Goal: Task Accomplishment & Management: Manage account settings

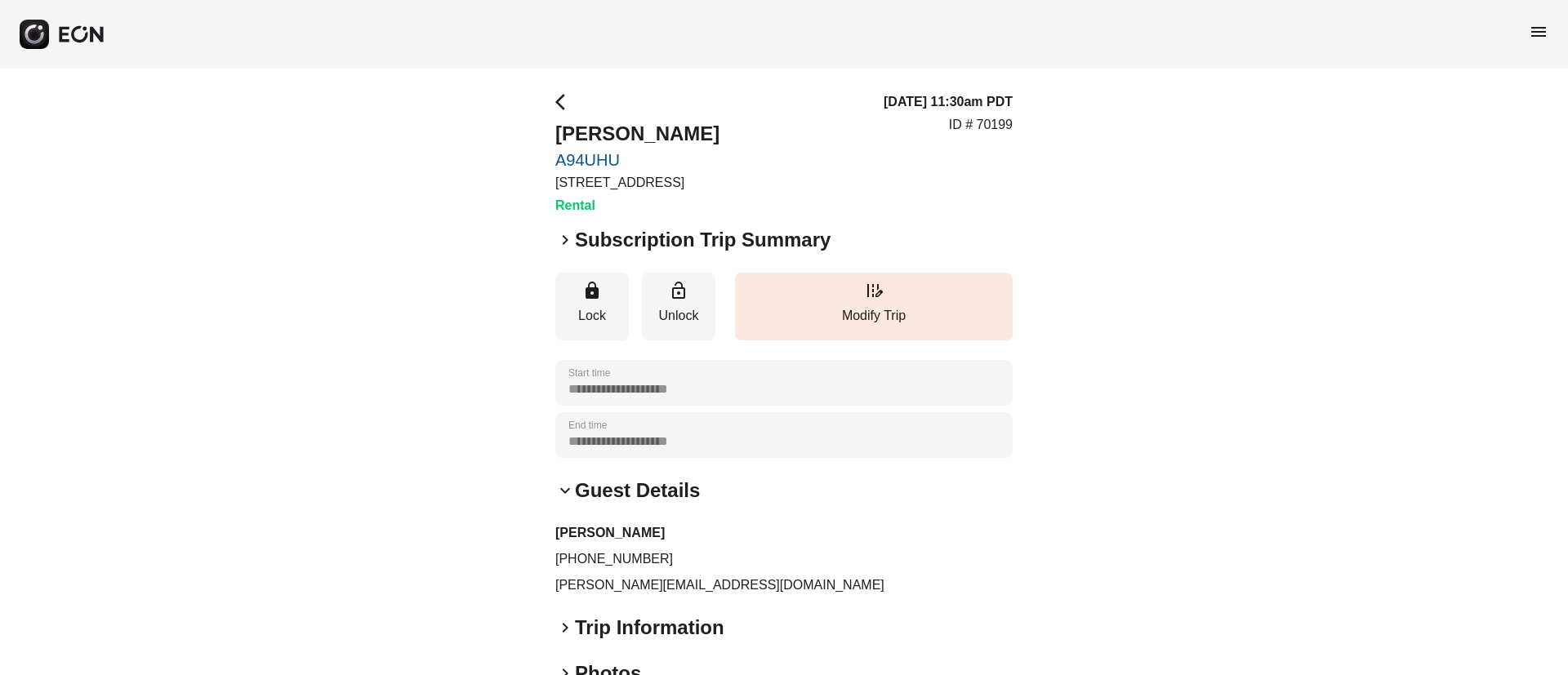
click at [1542, 24] on span "menu" at bounding box center [1538, 32] width 19 height 19
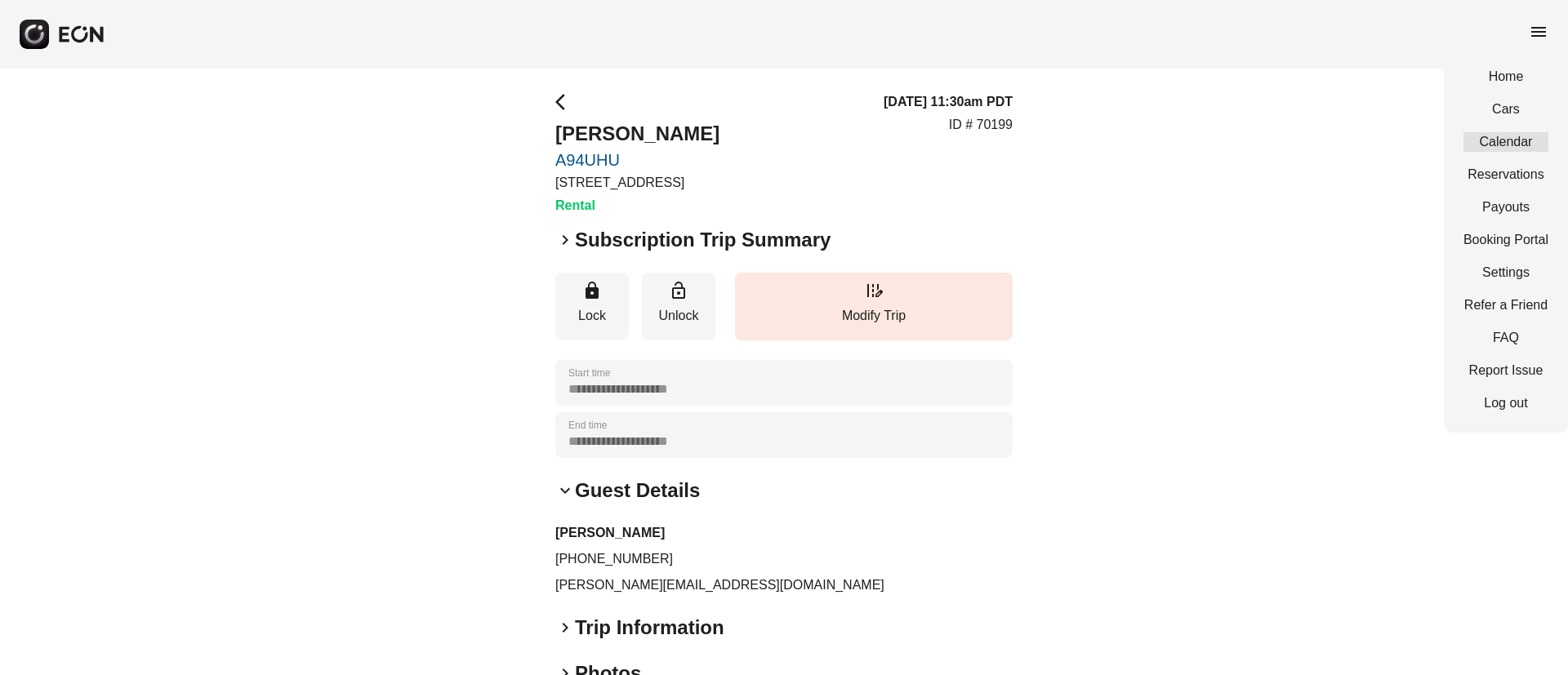
click at [1498, 143] on link "Calendar" at bounding box center [1506, 142] width 85 height 19
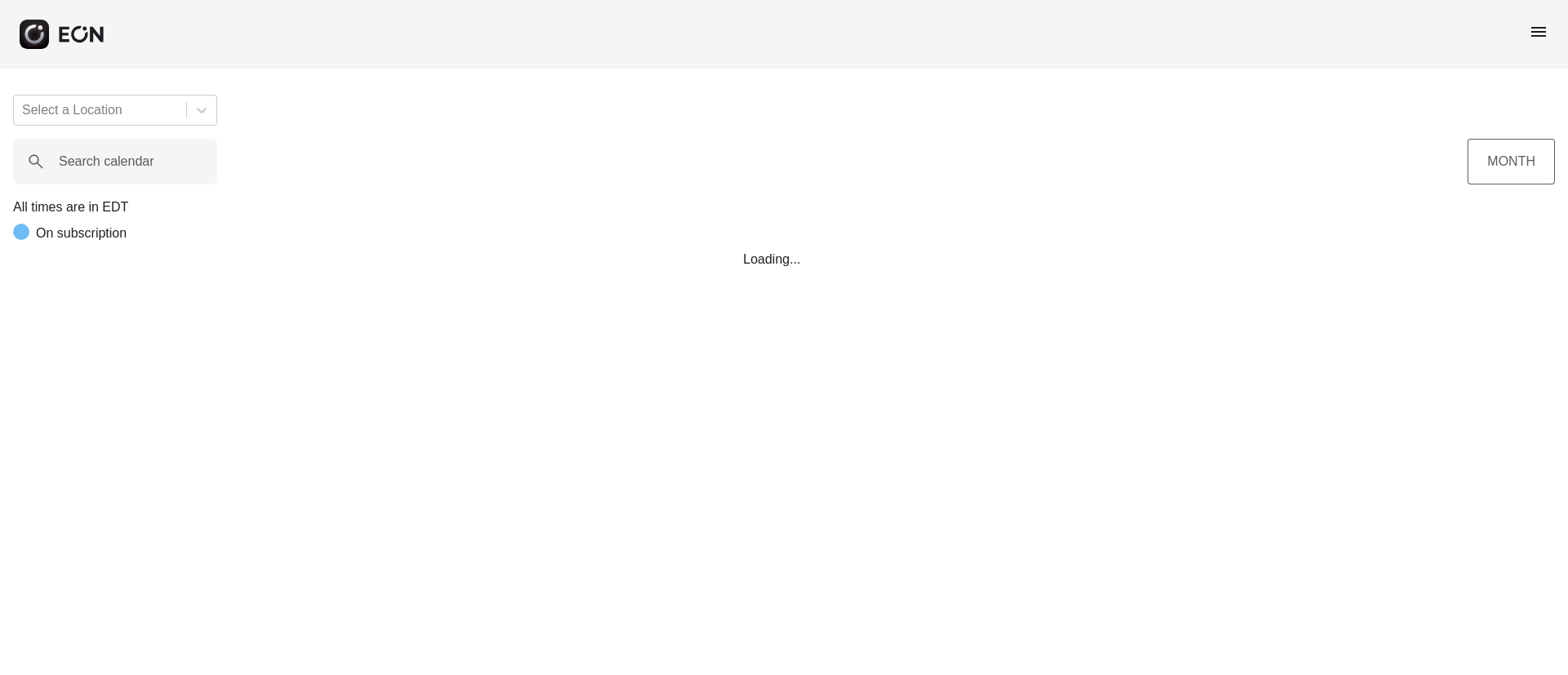
scroll to position [0, 331]
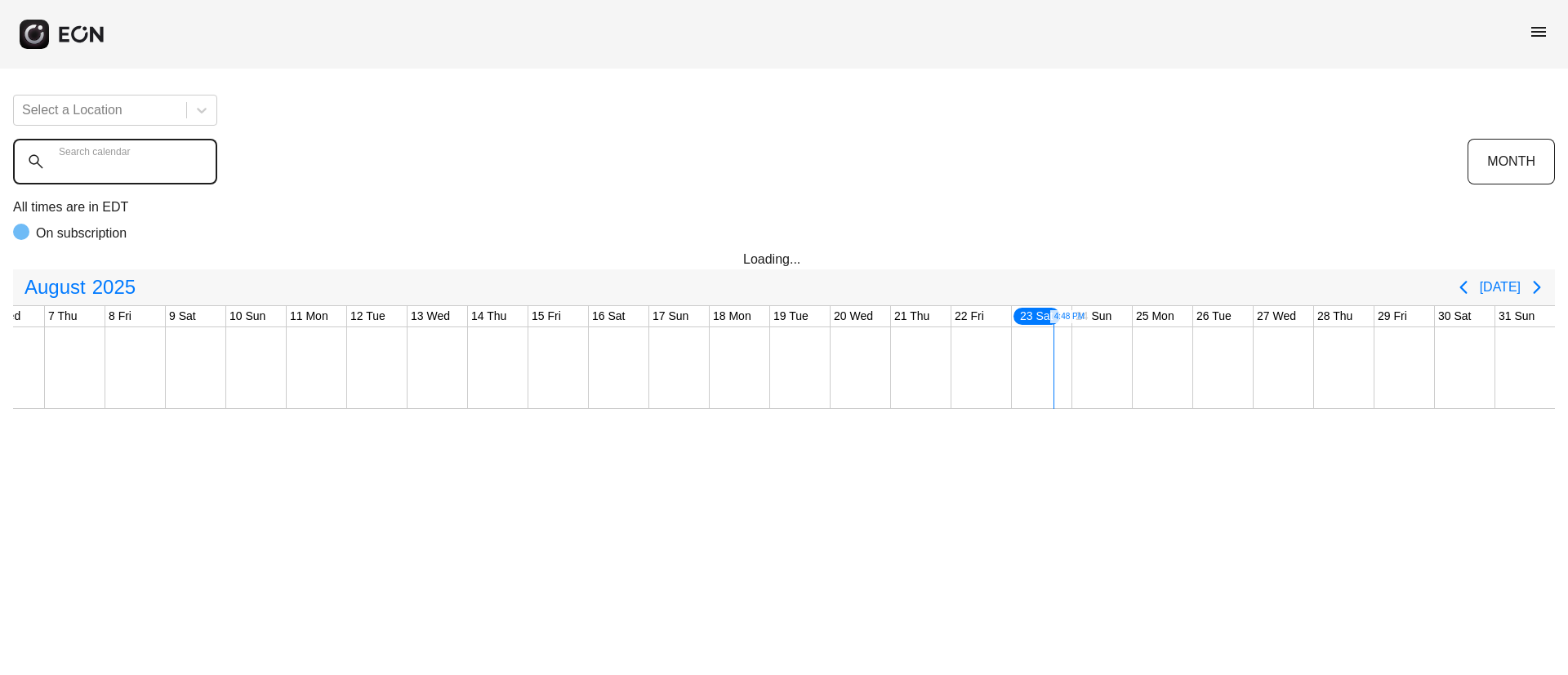
click at [182, 167] on calendar "Search calendar" at bounding box center [115, 161] width 204 height 46
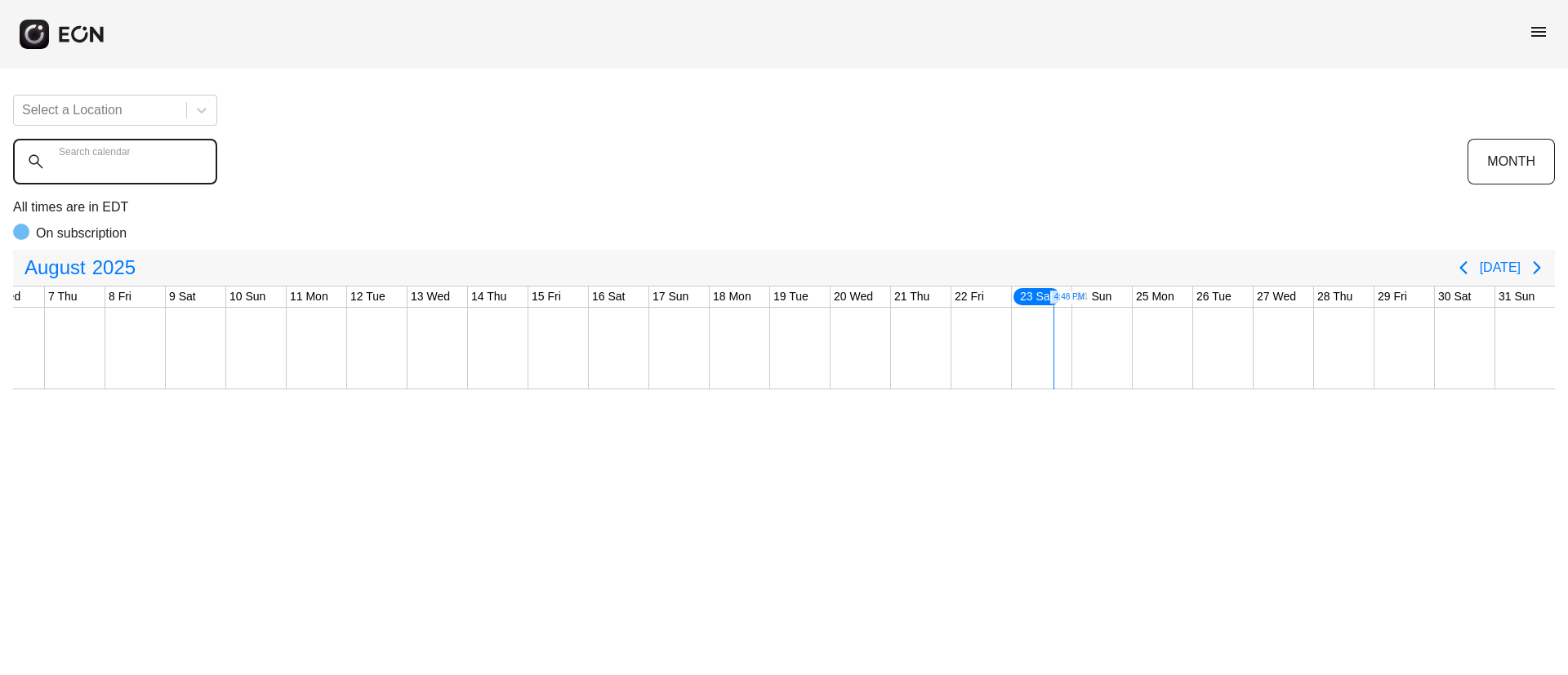
paste calendar "******"
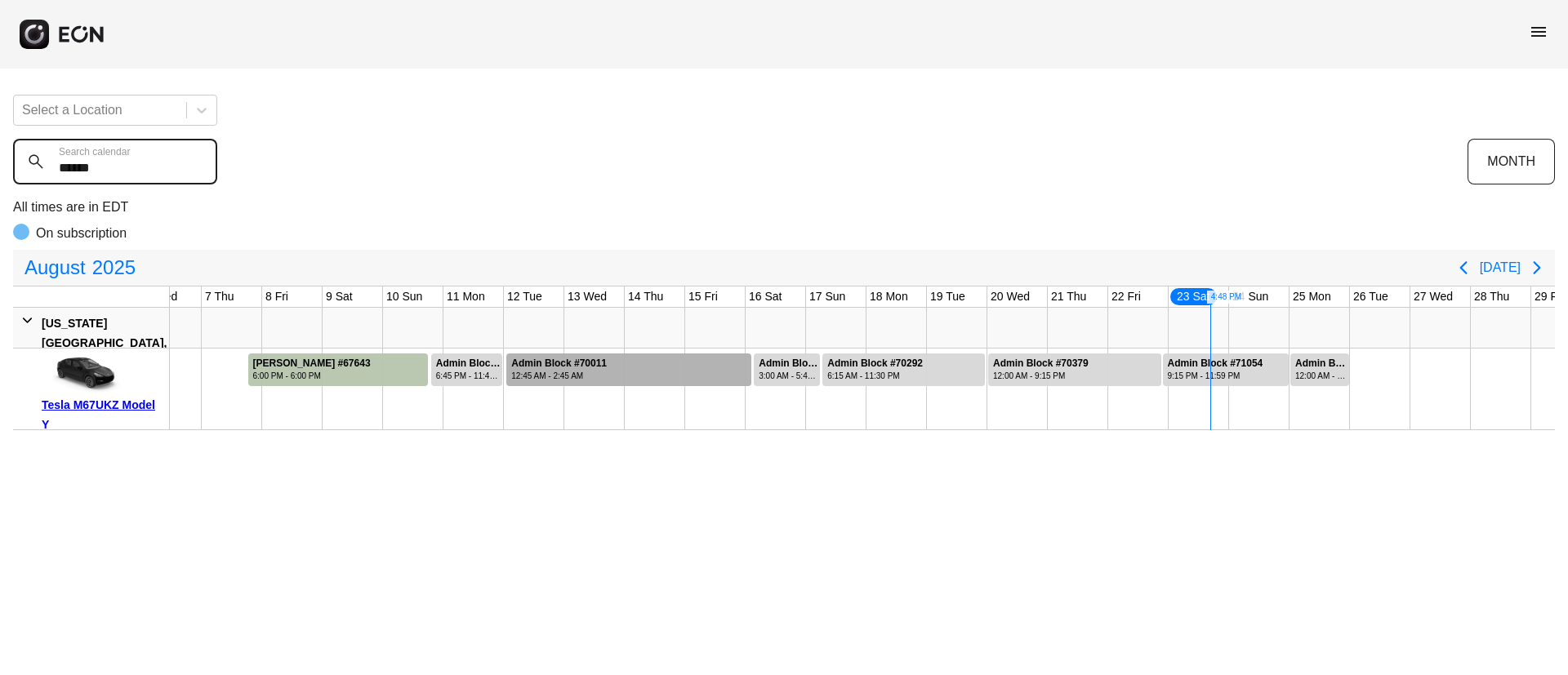
type calendar "******"
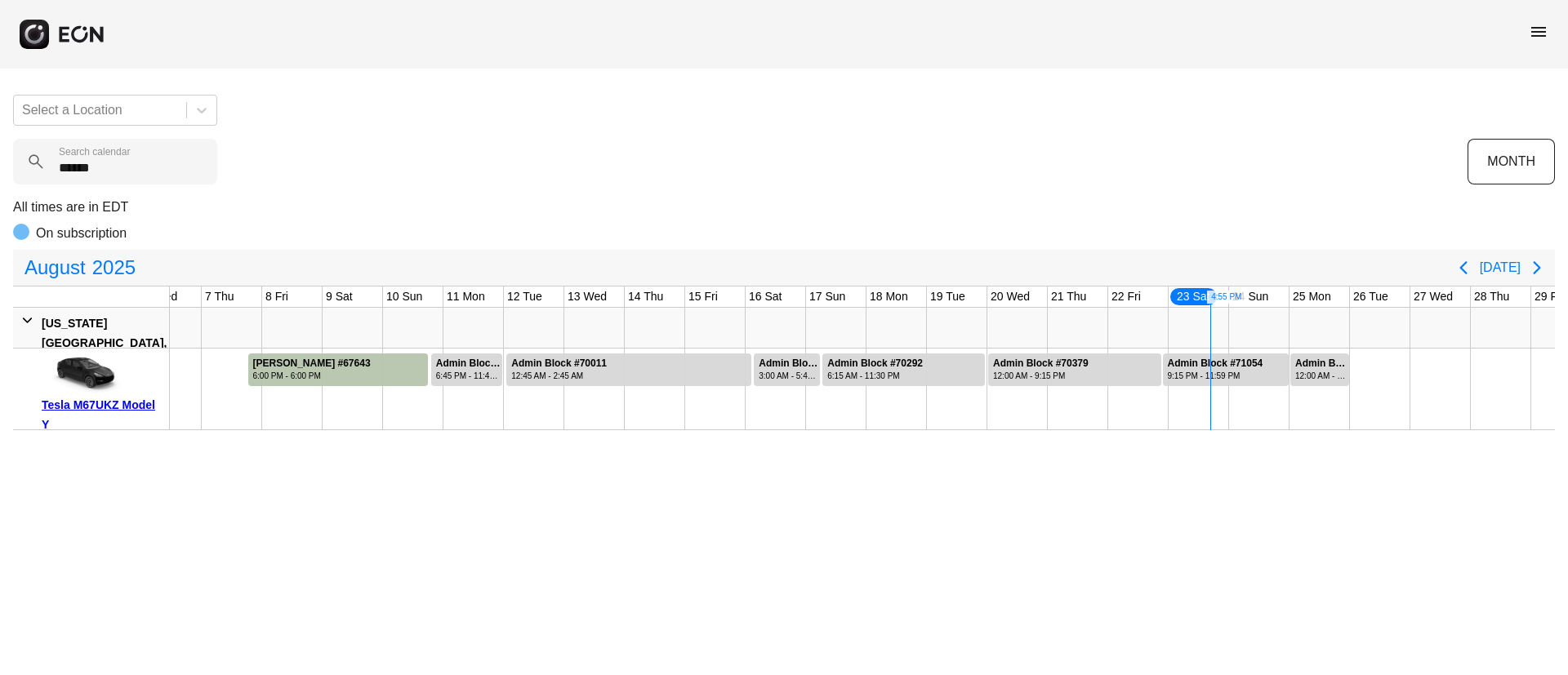
click at [1538, 32] on span "menu" at bounding box center [1538, 32] width 19 height 19
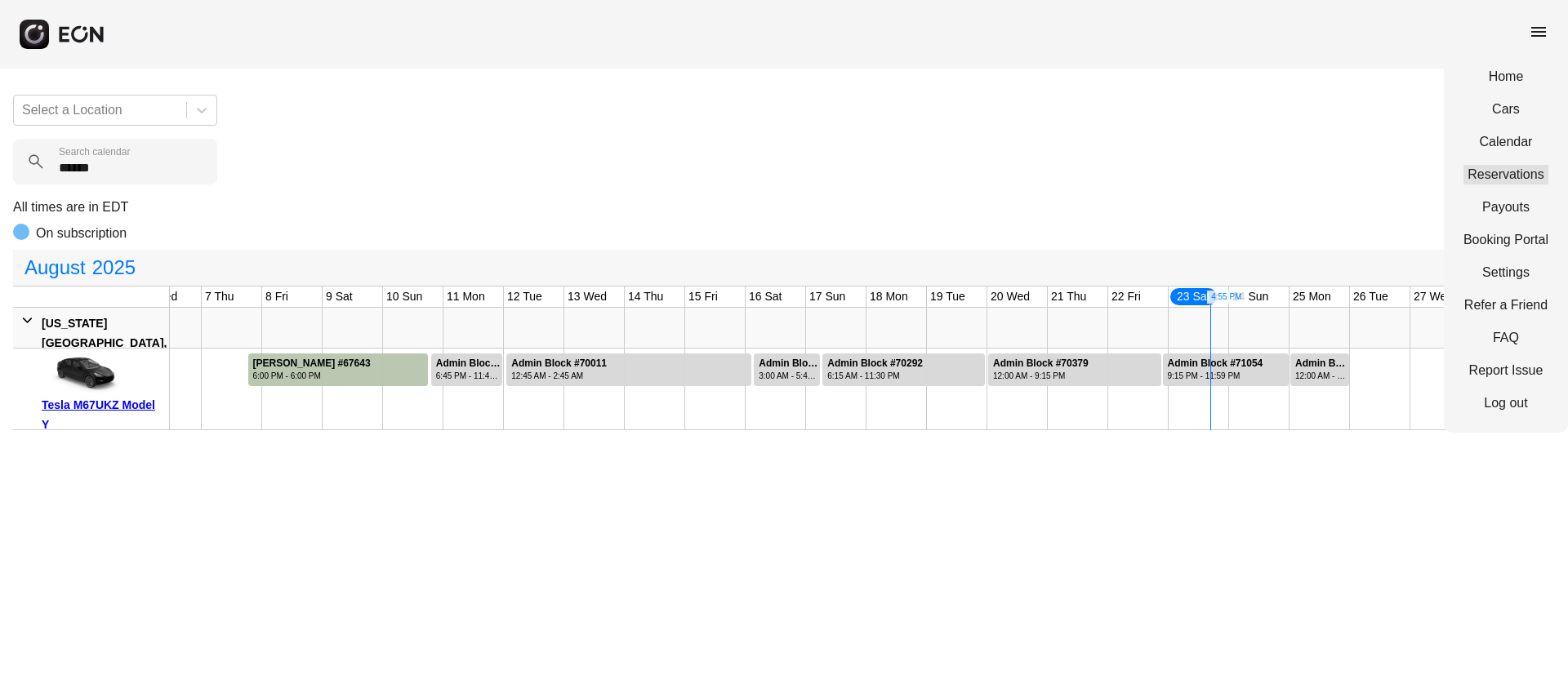
click at [1488, 165] on link "Reservations" at bounding box center [1506, 175] width 85 height 19
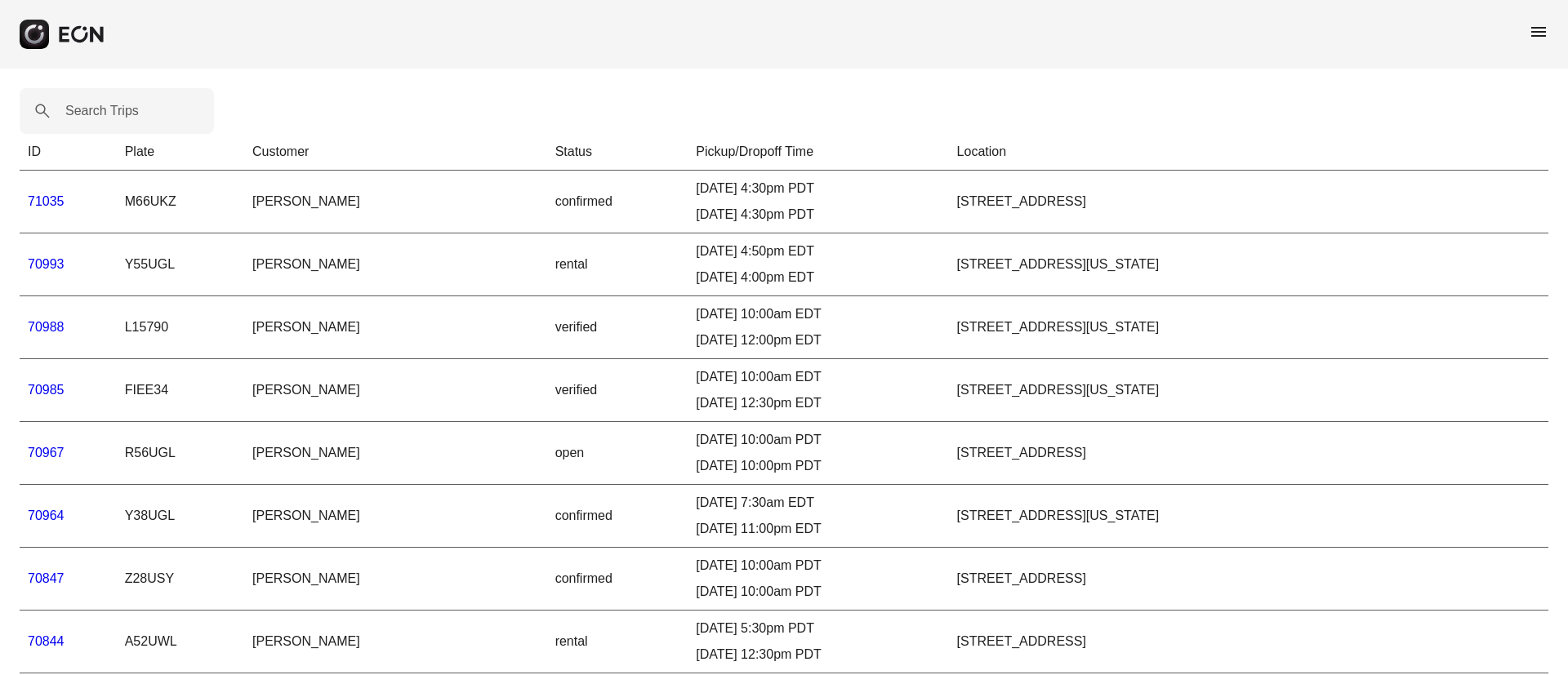
click at [106, 108] on label "Search Trips" at bounding box center [102, 110] width 73 height 19
click at [106, 108] on Trips "Search Trips" at bounding box center [116, 111] width 194 height 46
paste Trips "*****"
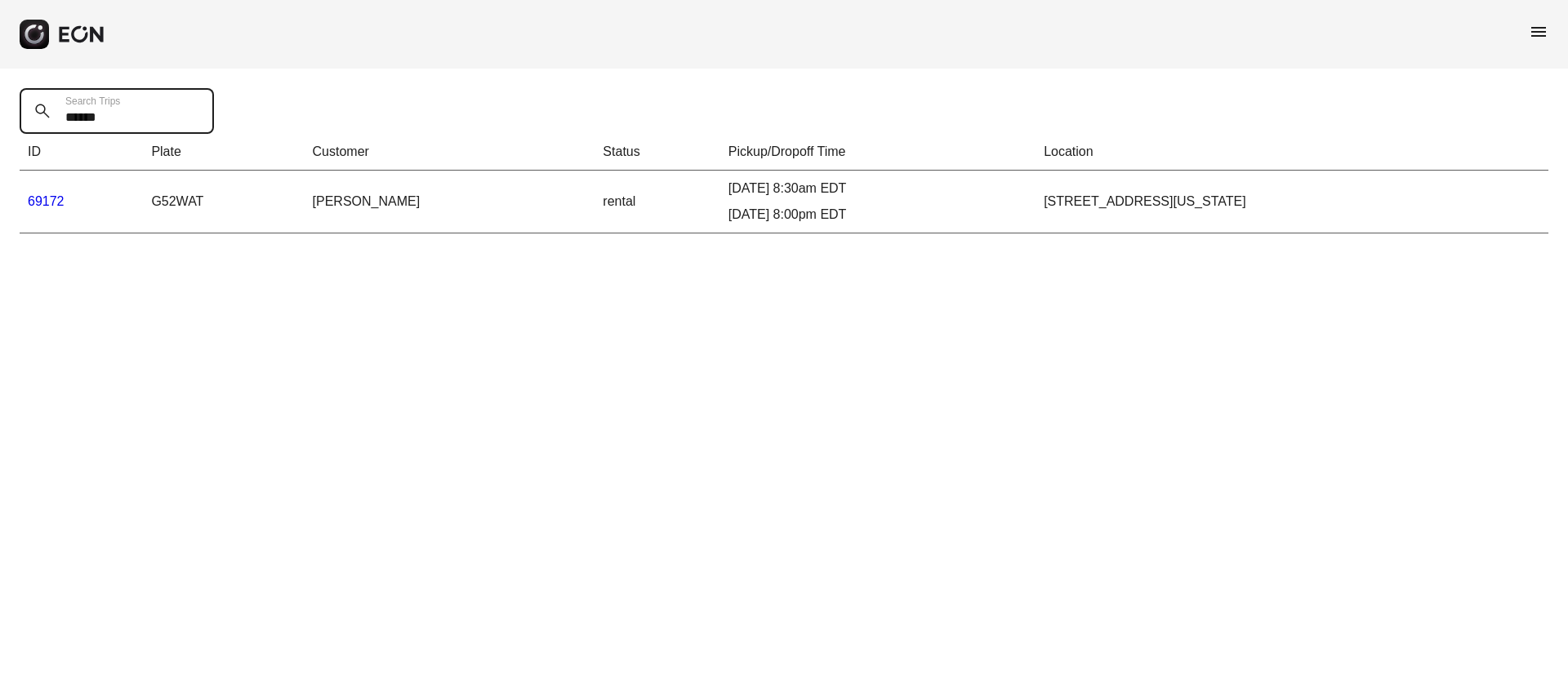
type Trips "*****"
click at [57, 204] on link "69172" at bounding box center [46, 201] width 37 height 13
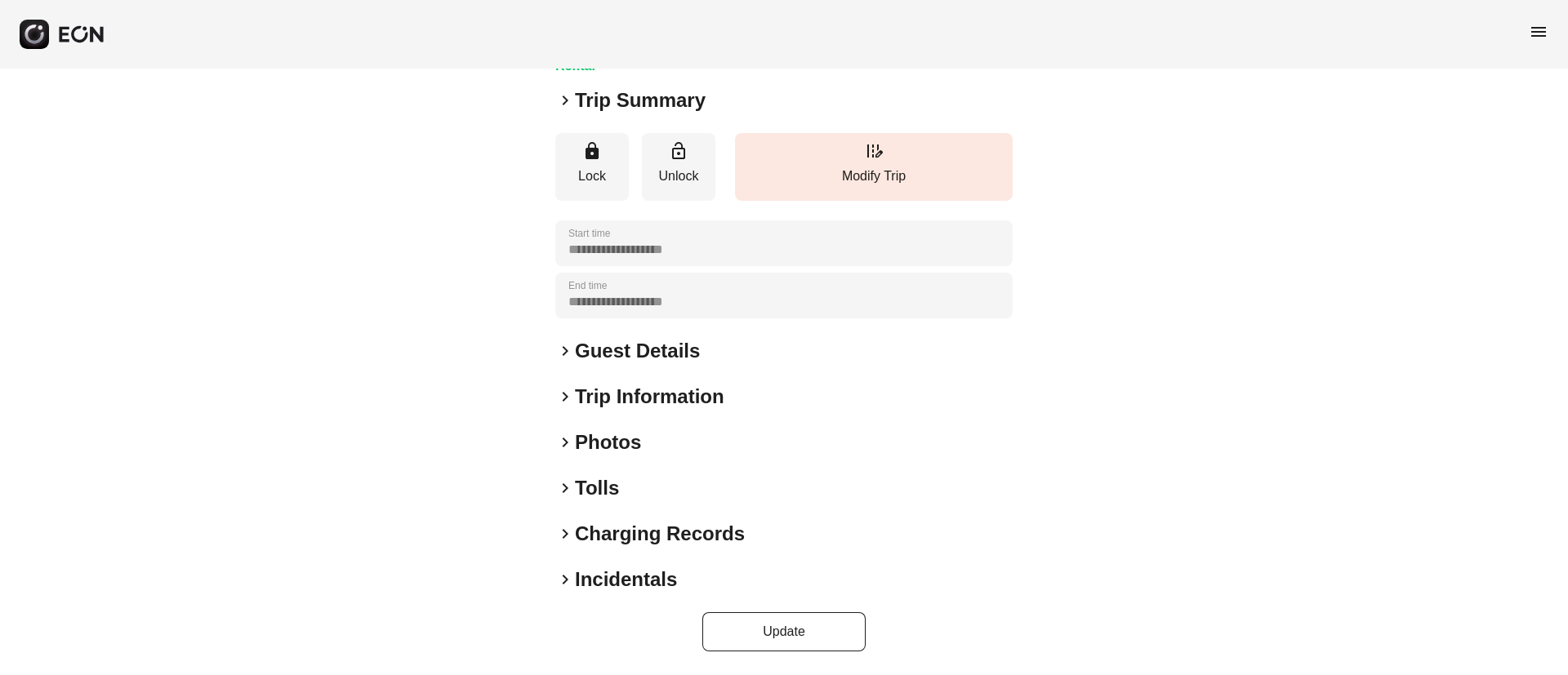
click at [710, 443] on div "keyboard_arrow_right Photos" at bounding box center [784, 442] width 457 height 26
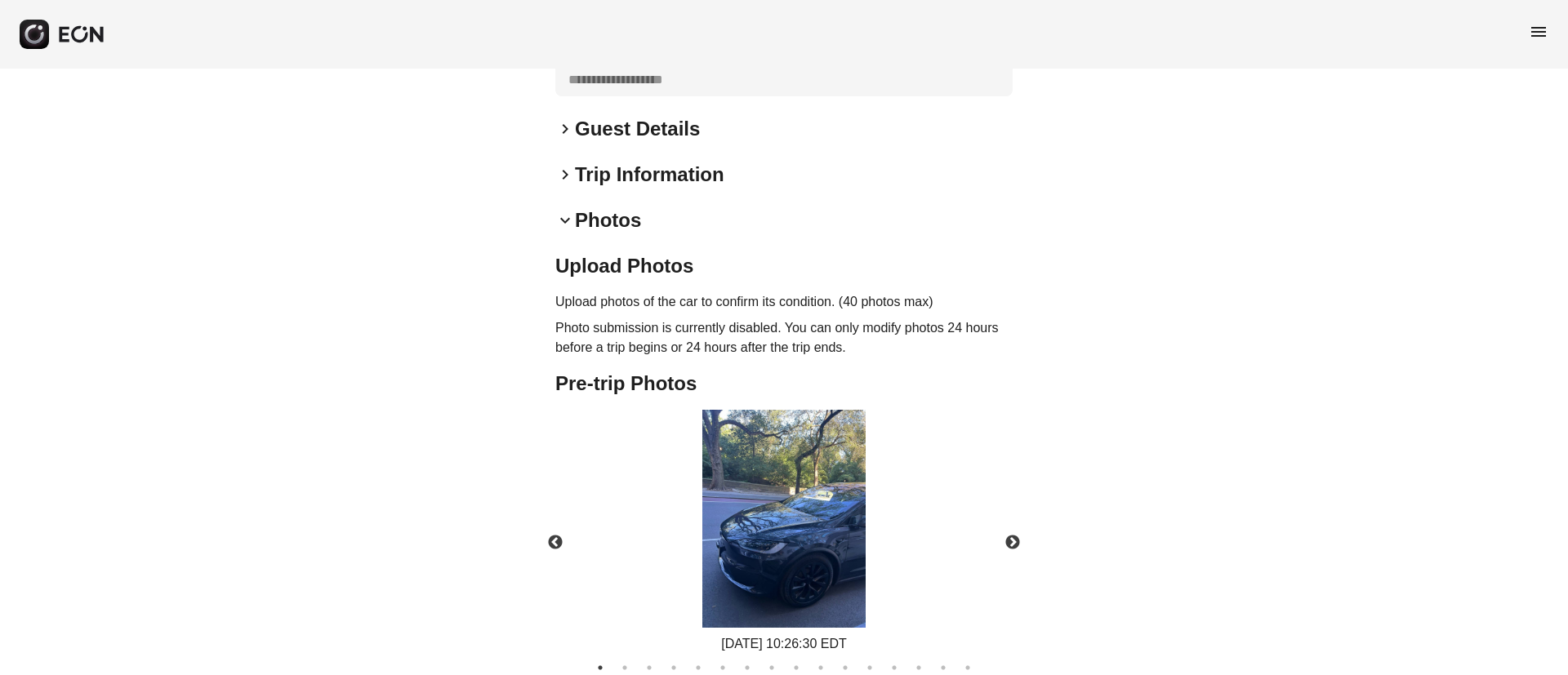
scroll to position [430, 0]
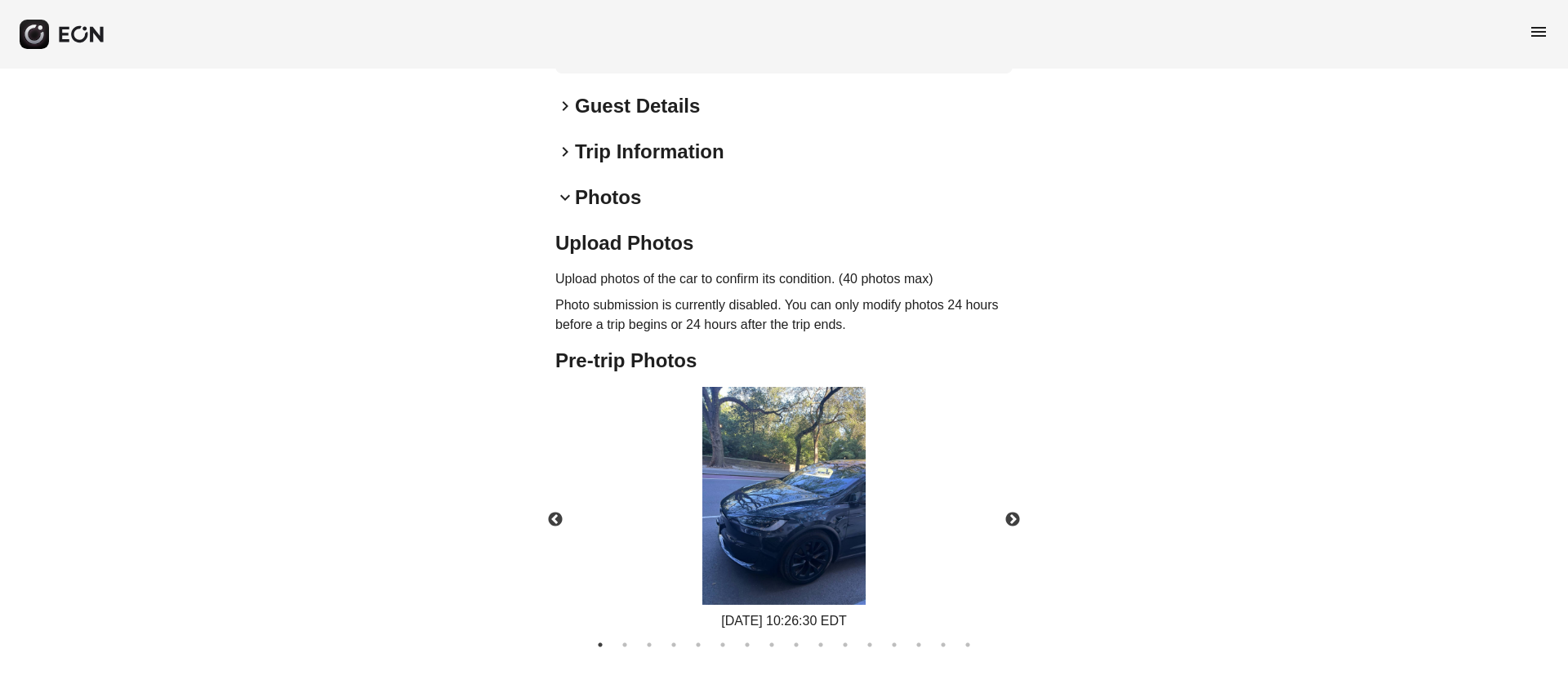
click at [815, 513] on img at bounding box center [784, 495] width 163 height 218
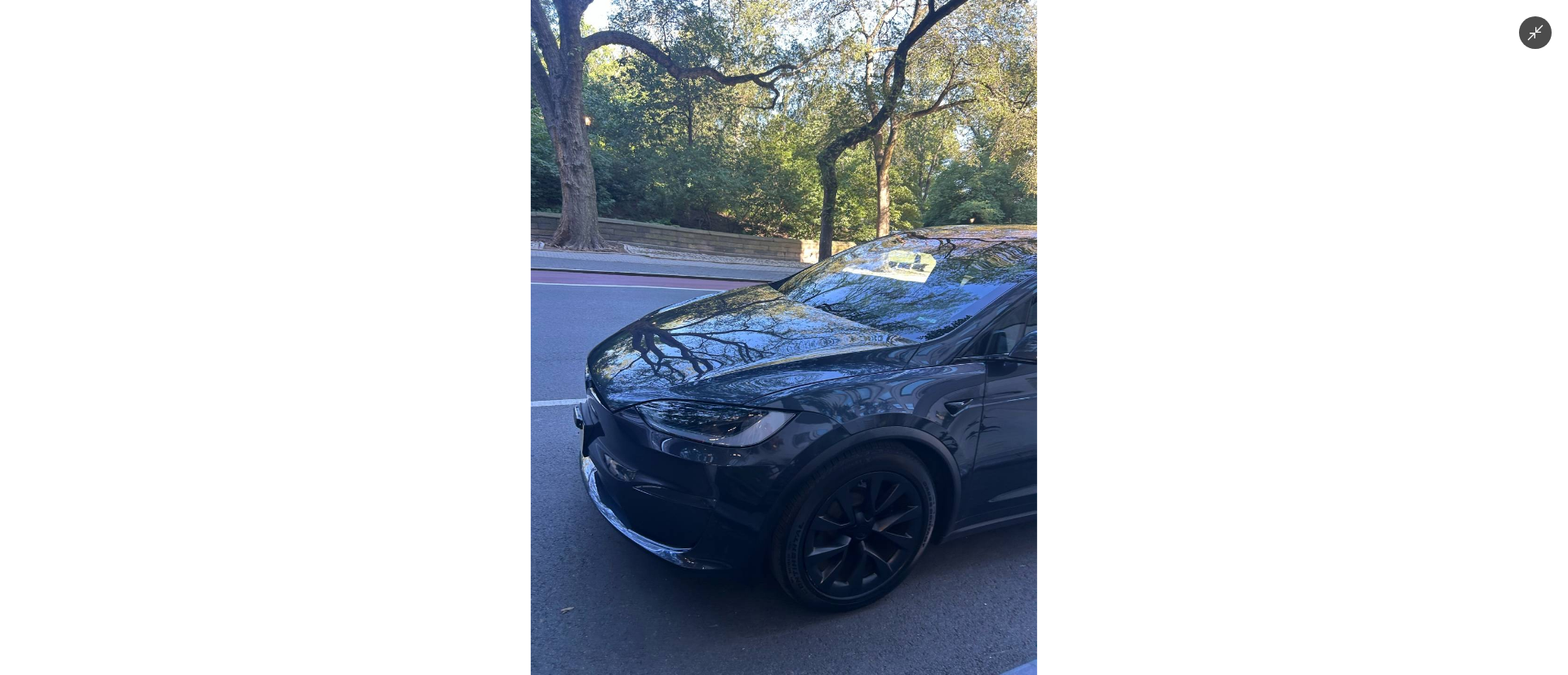
click at [815, 513] on img at bounding box center [783, 337] width 506 height 675
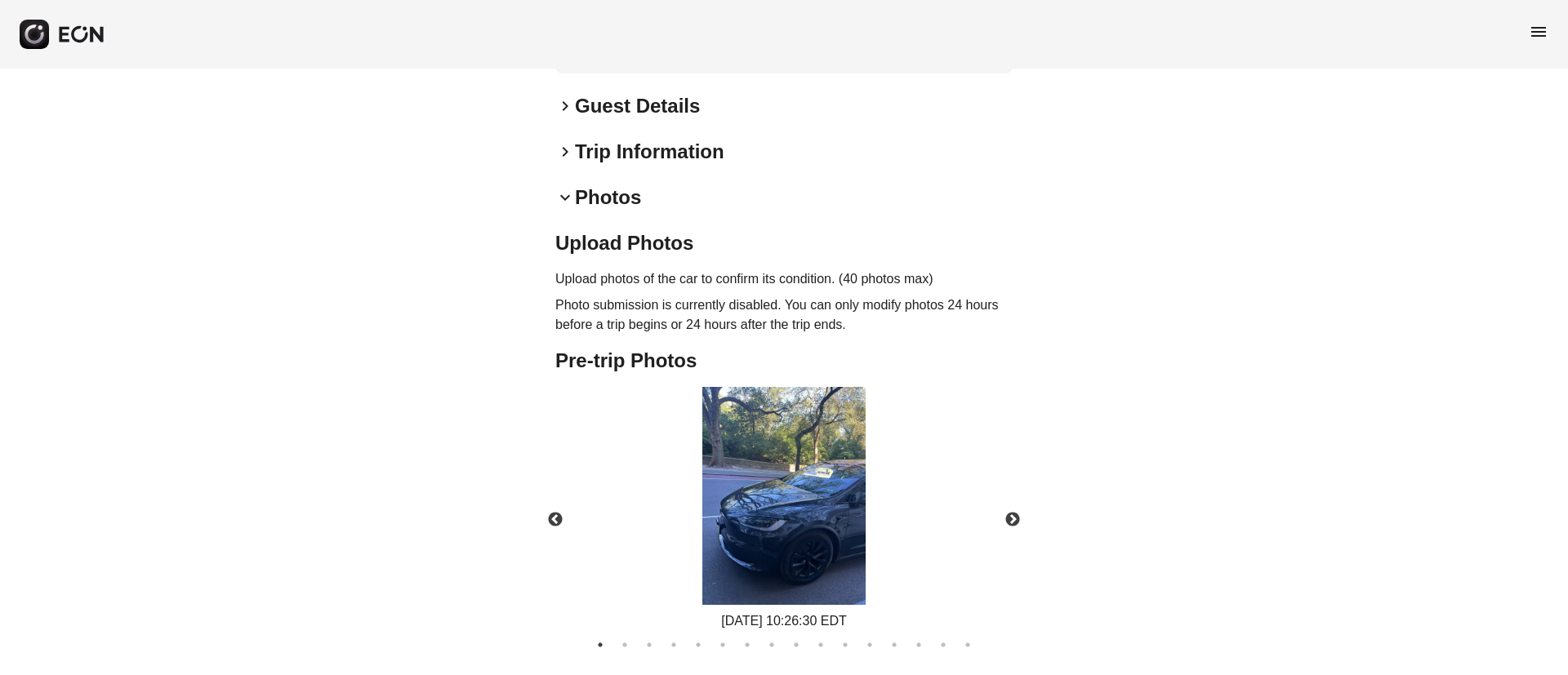
click at [811, 503] on img at bounding box center [784, 495] width 163 height 218
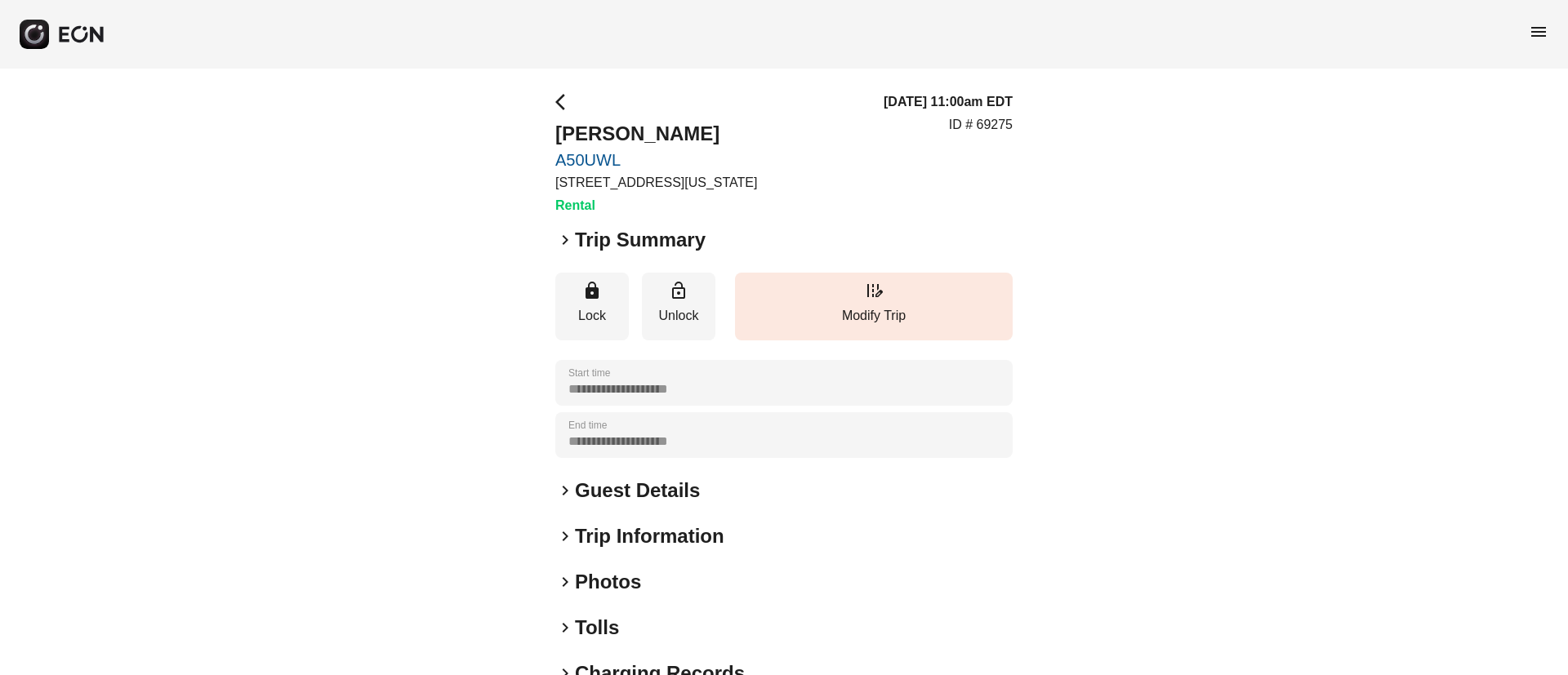
click at [671, 578] on div "keyboard_arrow_right Photos" at bounding box center [784, 581] width 457 height 26
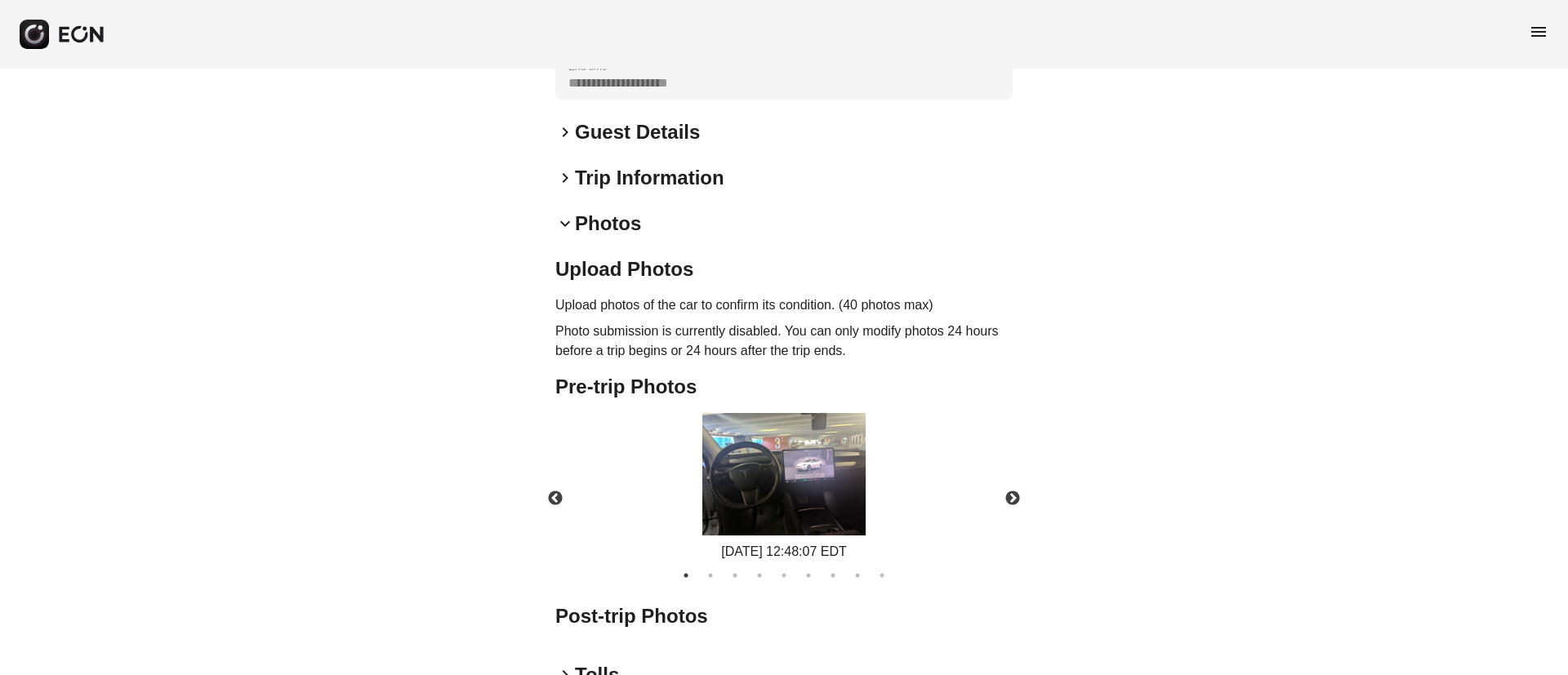
scroll to position [367, 0]
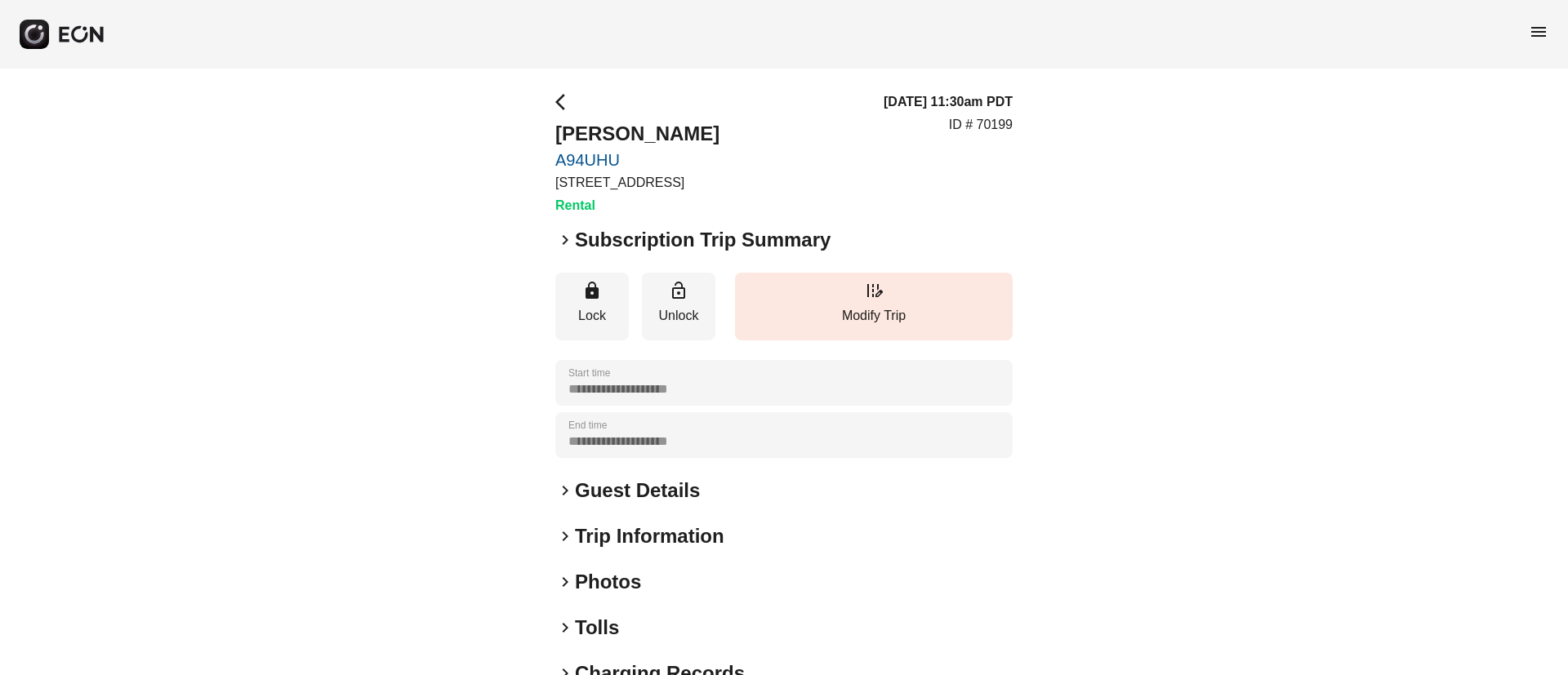
scroll to position [139, 0]
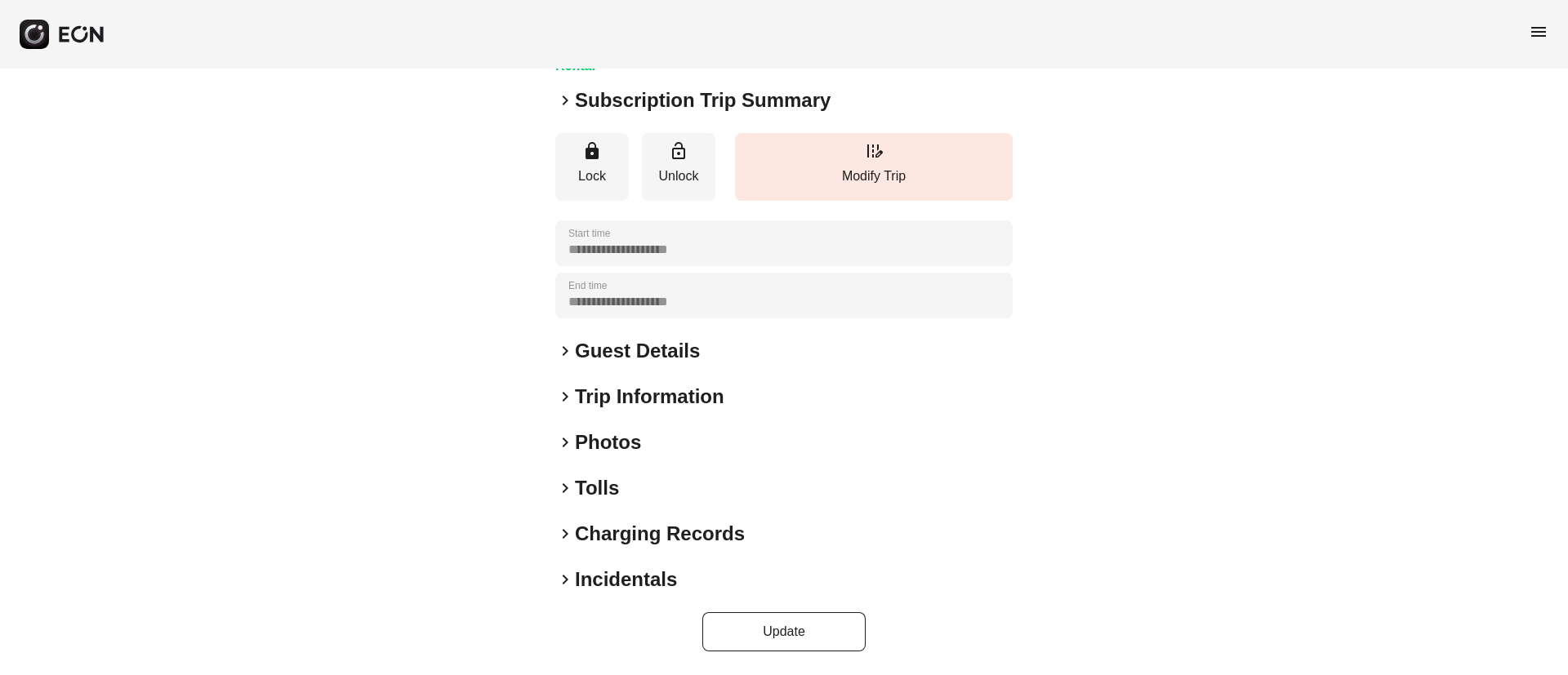
click at [670, 442] on div "keyboard_arrow_right Photos" at bounding box center [784, 442] width 457 height 26
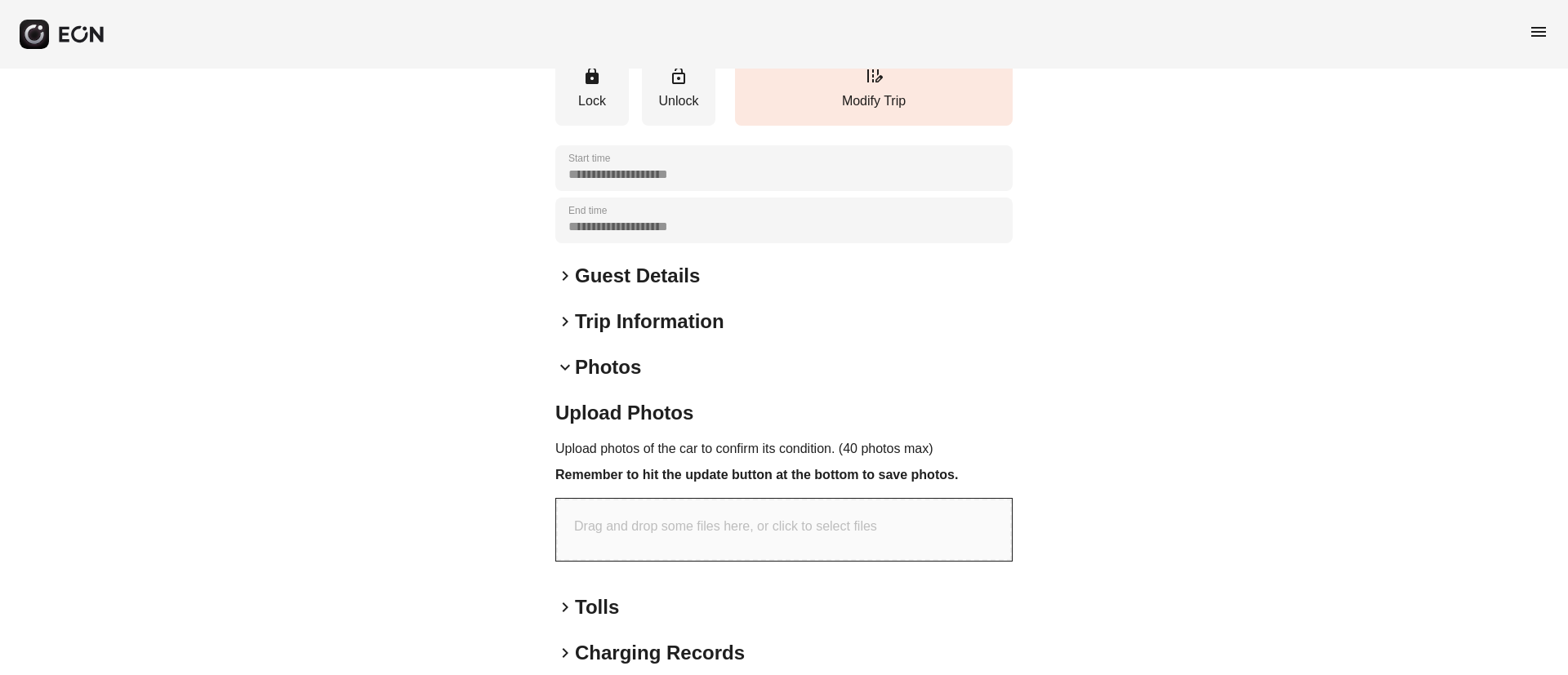
scroll to position [334, 0]
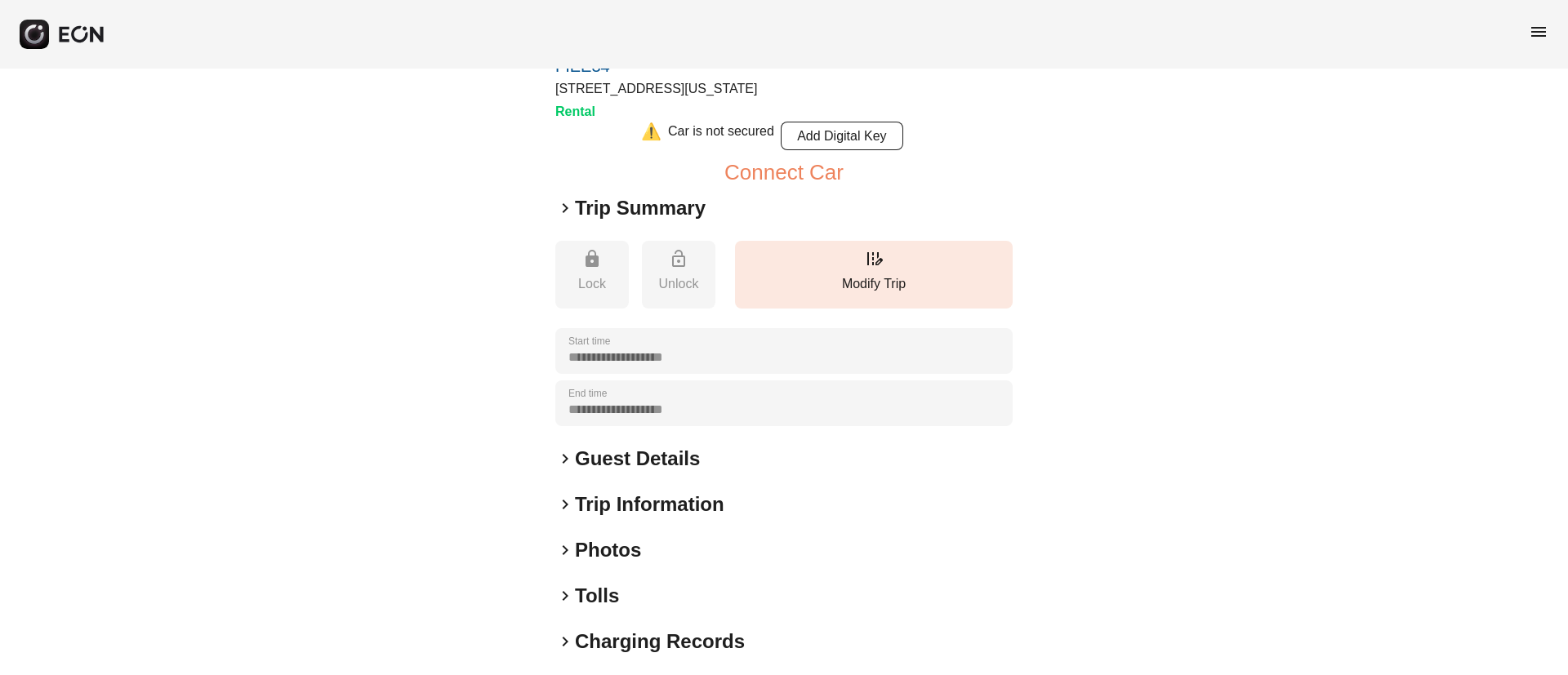
scroll to position [202, 0]
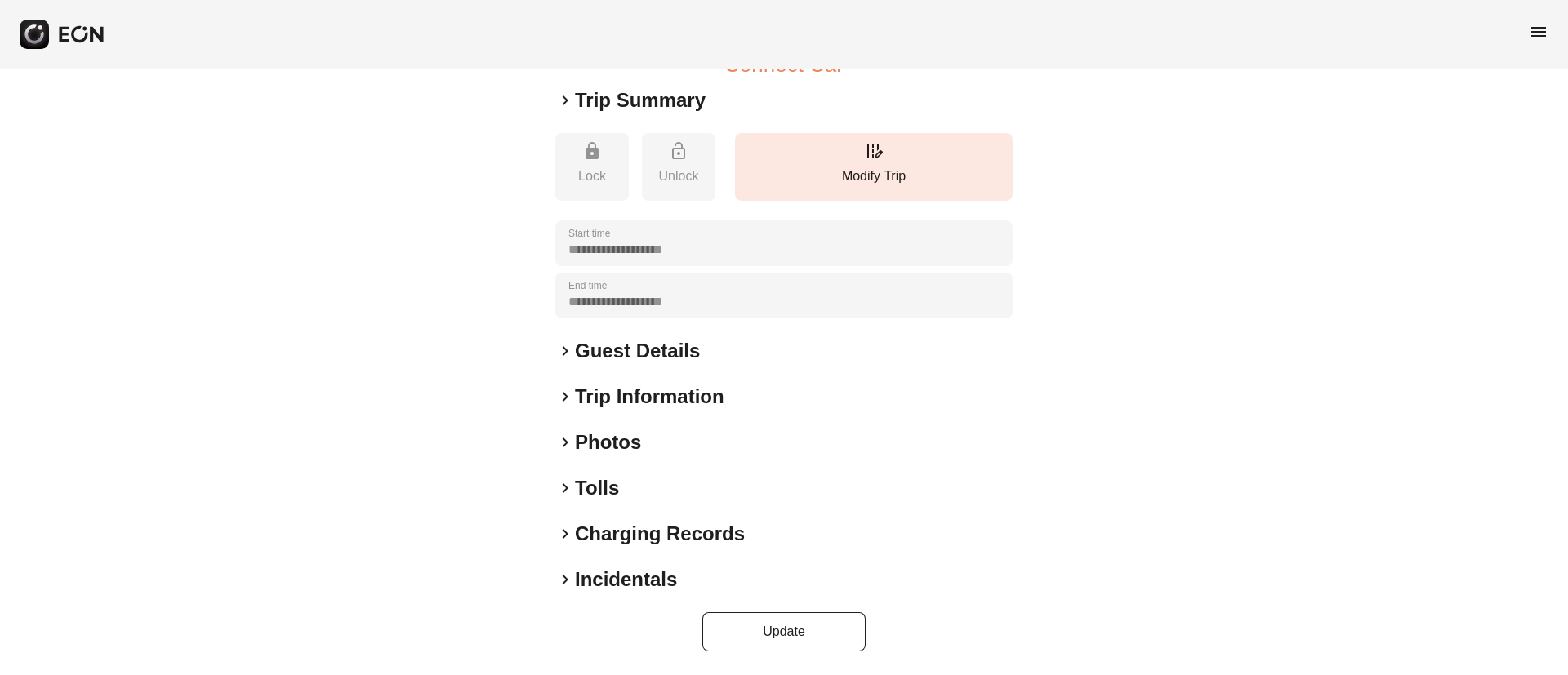
click at [693, 449] on div "keyboard_arrow_right Photos" at bounding box center [784, 442] width 457 height 26
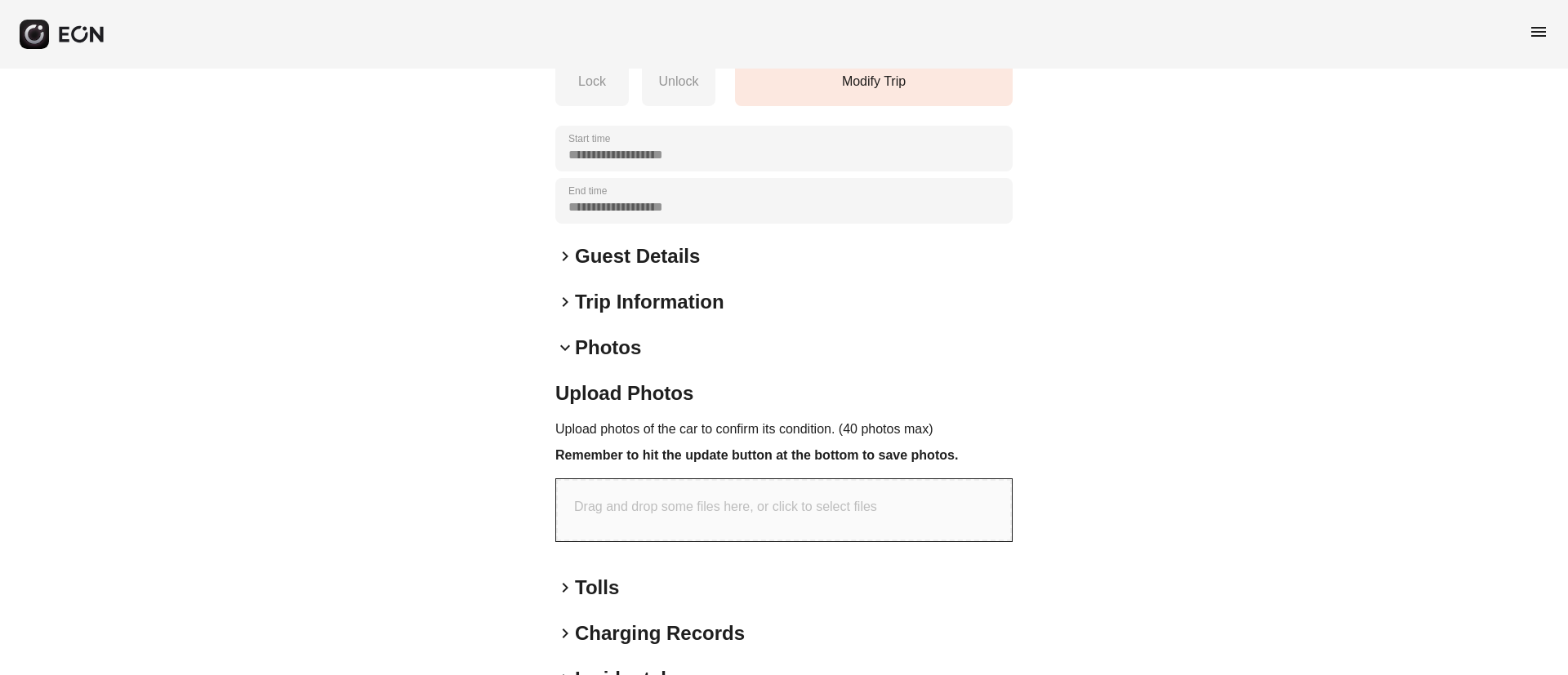
scroll to position [396, 0]
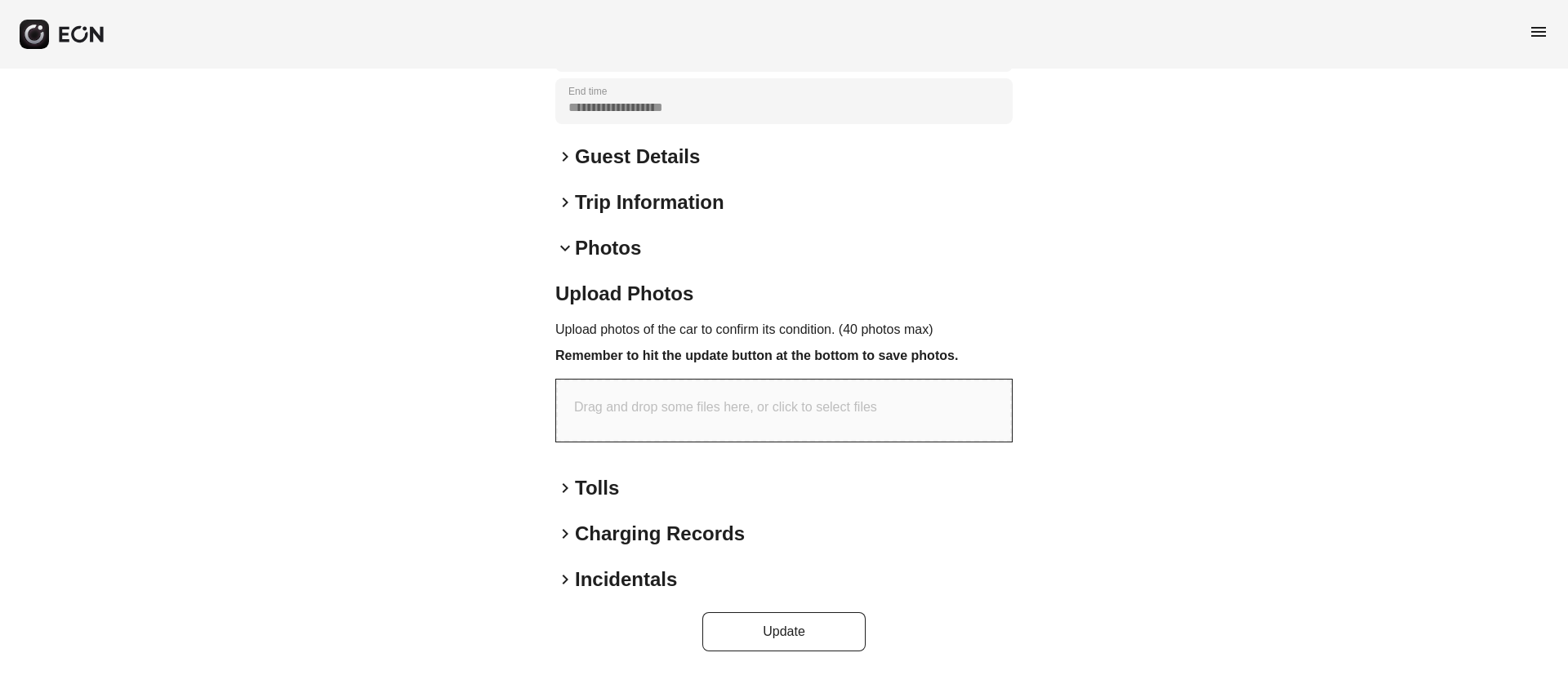
click at [732, 410] on p "Drag and drop some files here, or click to select files" at bounding box center [724, 407] width 303 height 19
type input "**********"
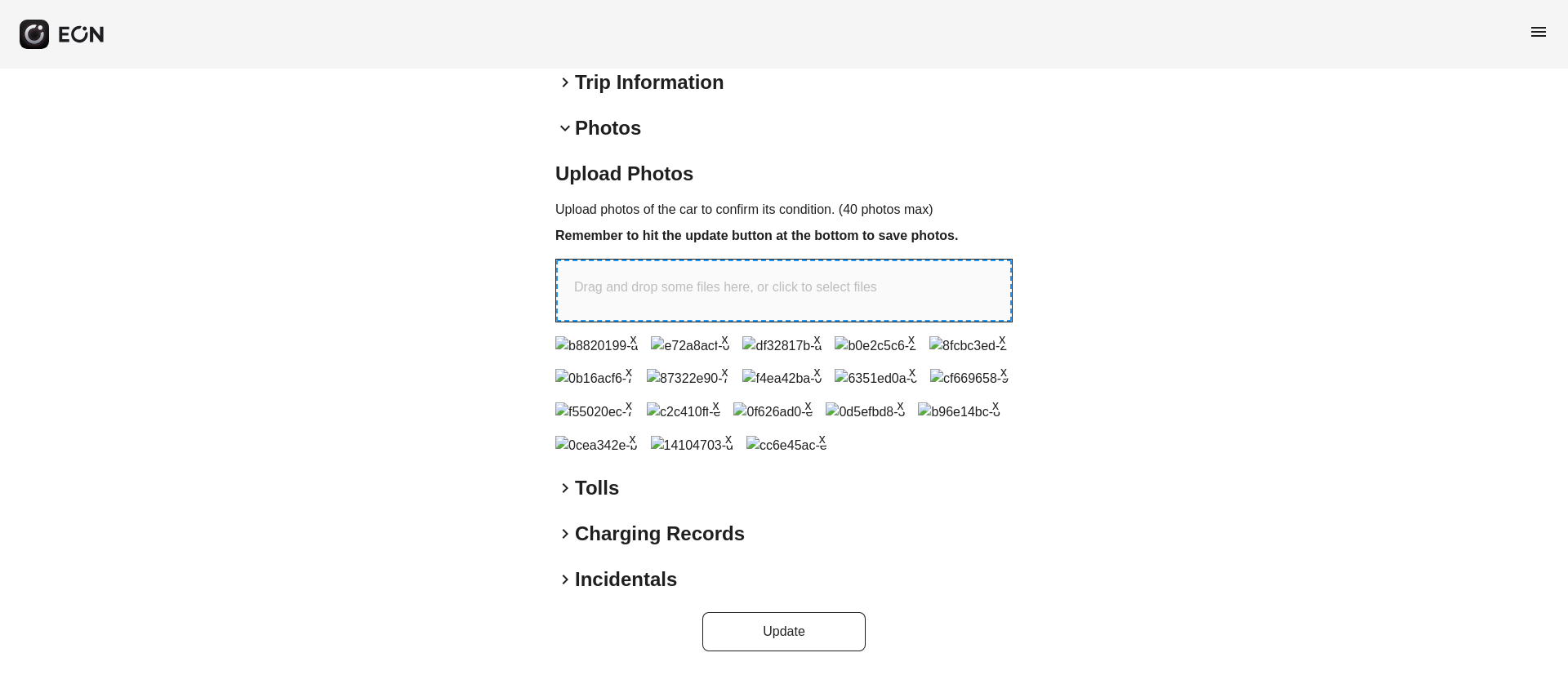
scroll to position [992, 0]
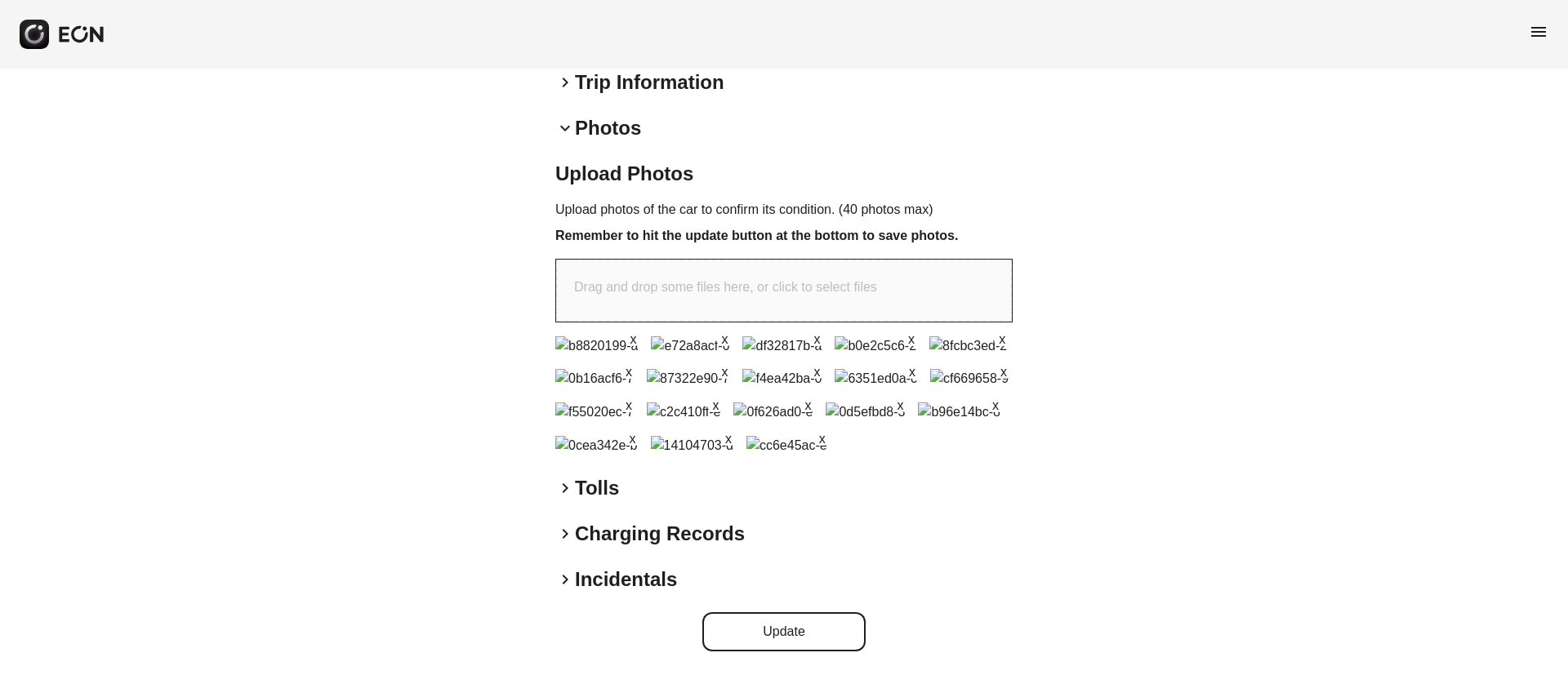
click at [810, 622] on button "Update" at bounding box center [784, 631] width 163 height 39
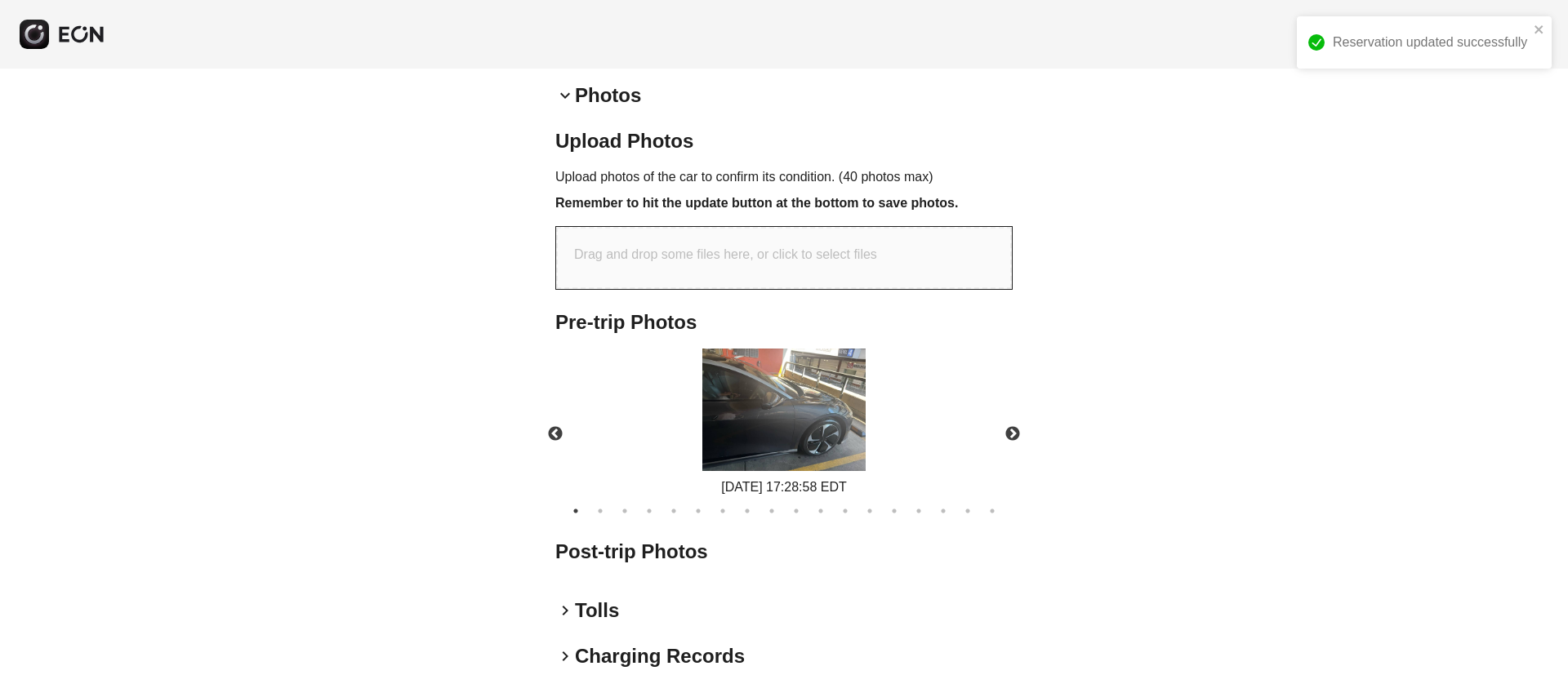
scroll to position [638, 0]
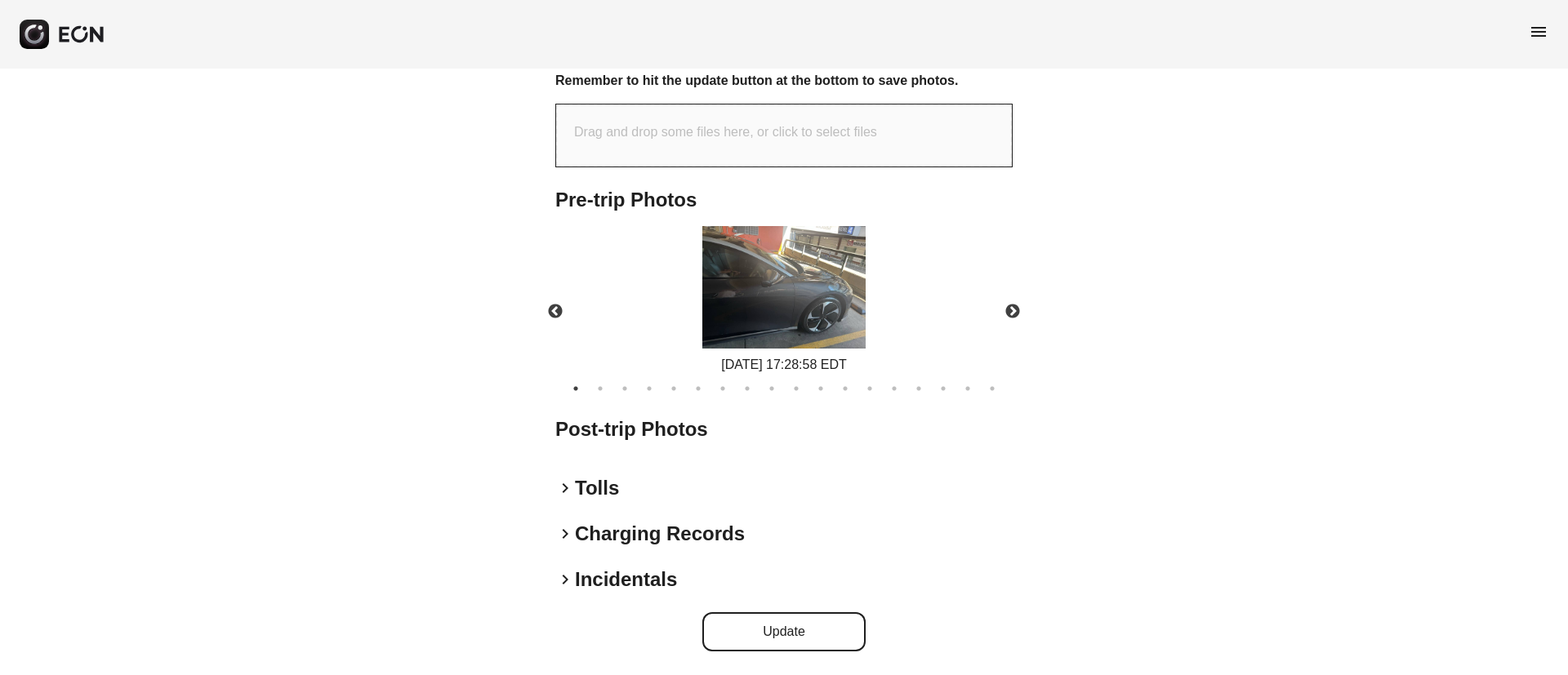
click at [786, 307] on img at bounding box center [784, 286] width 163 height 122
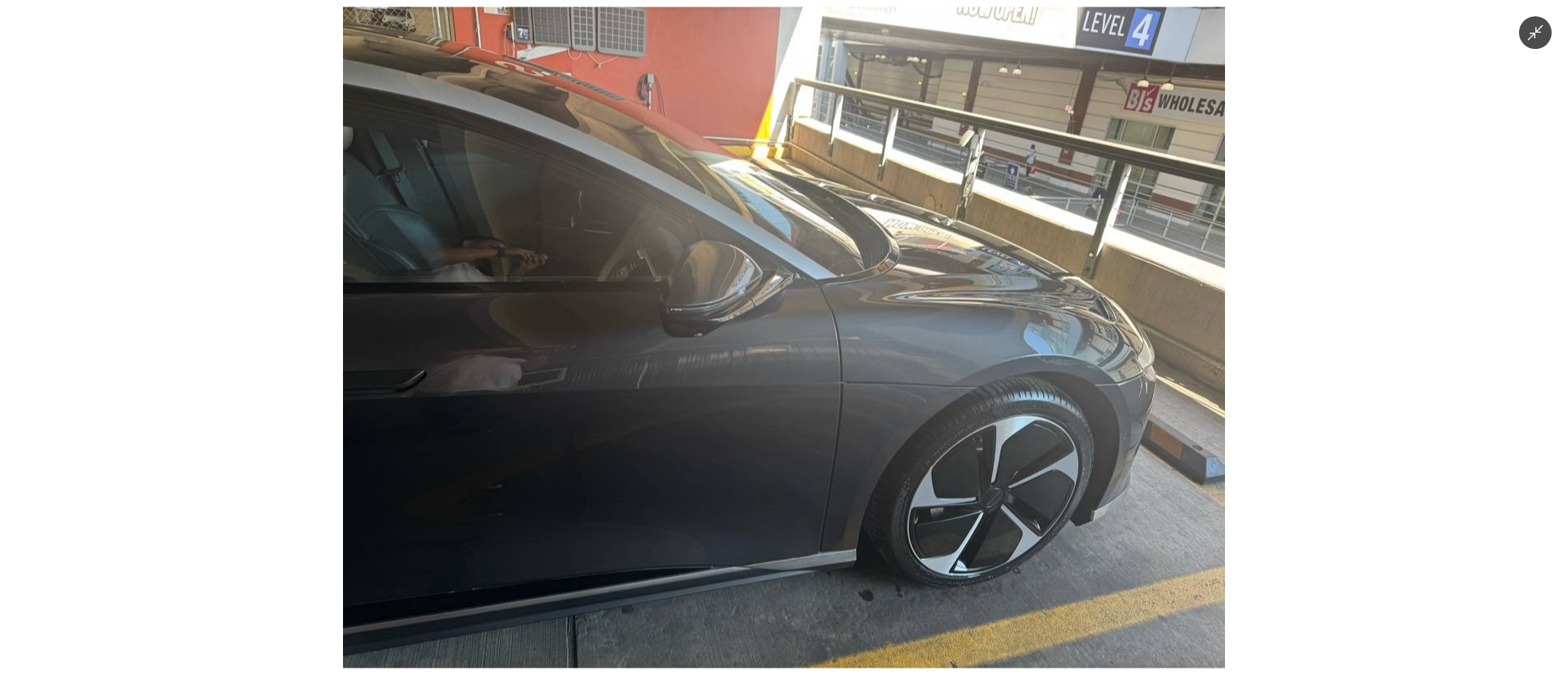
click at [785, 315] on img at bounding box center [784, 338] width 882 height 661
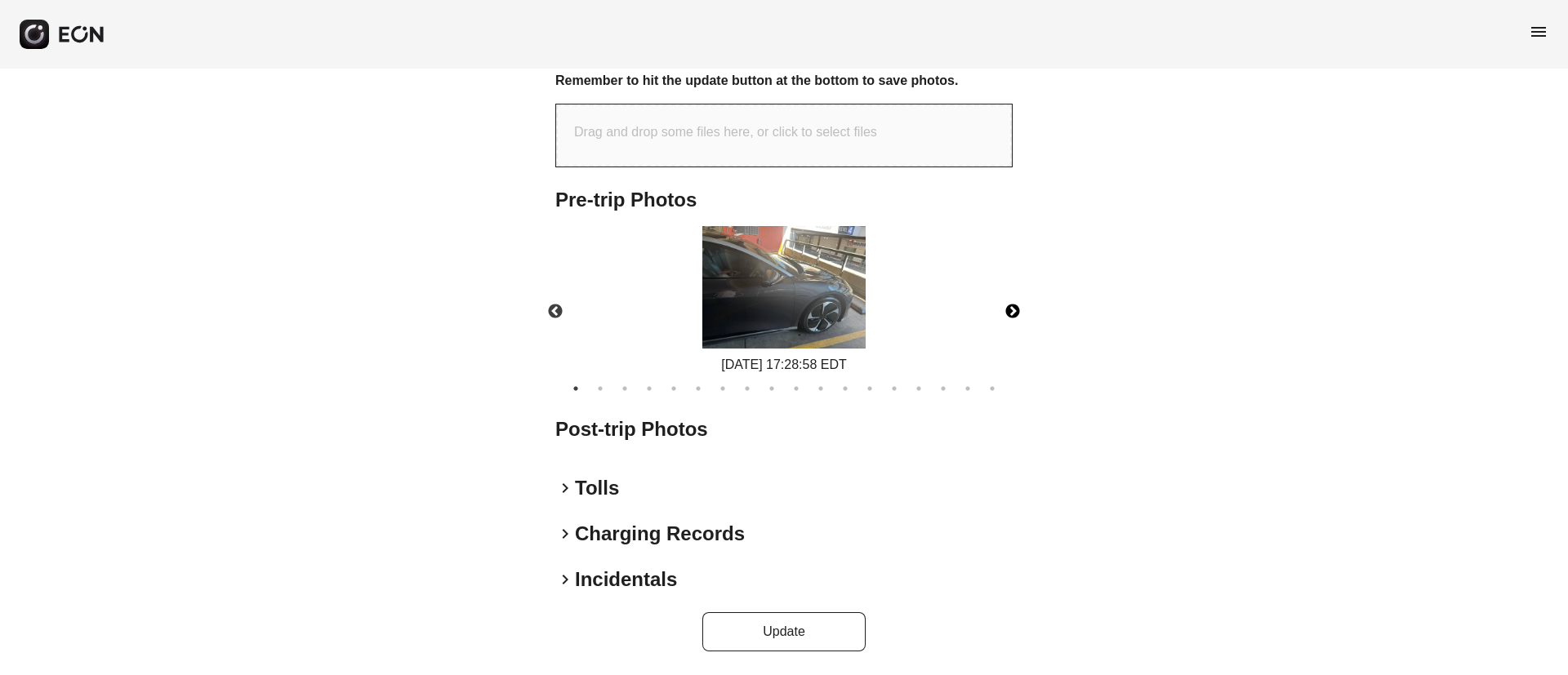
click at [1016, 312] on button "Next" at bounding box center [1012, 311] width 57 height 57
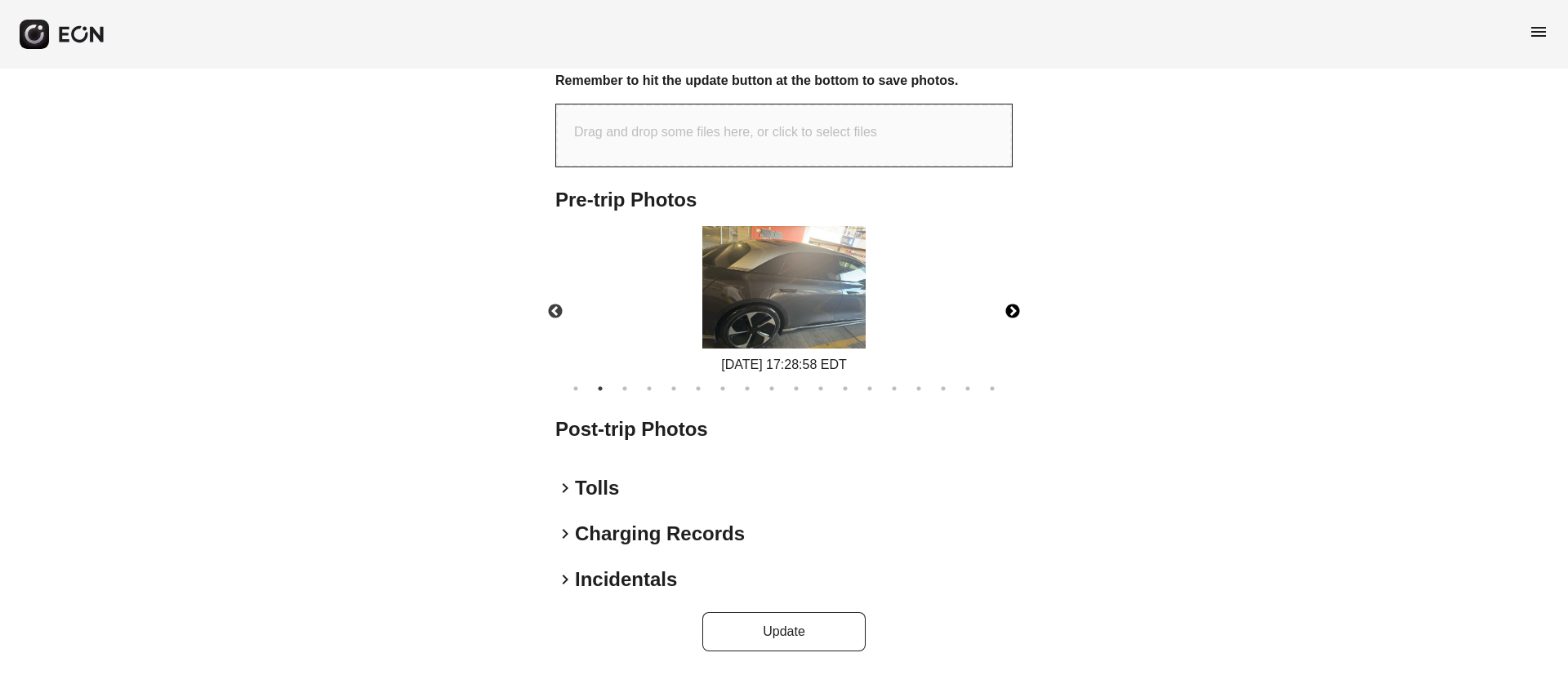
click at [1018, 316] on button "Next" at bounding box center [1012, 311] width 57 height 57
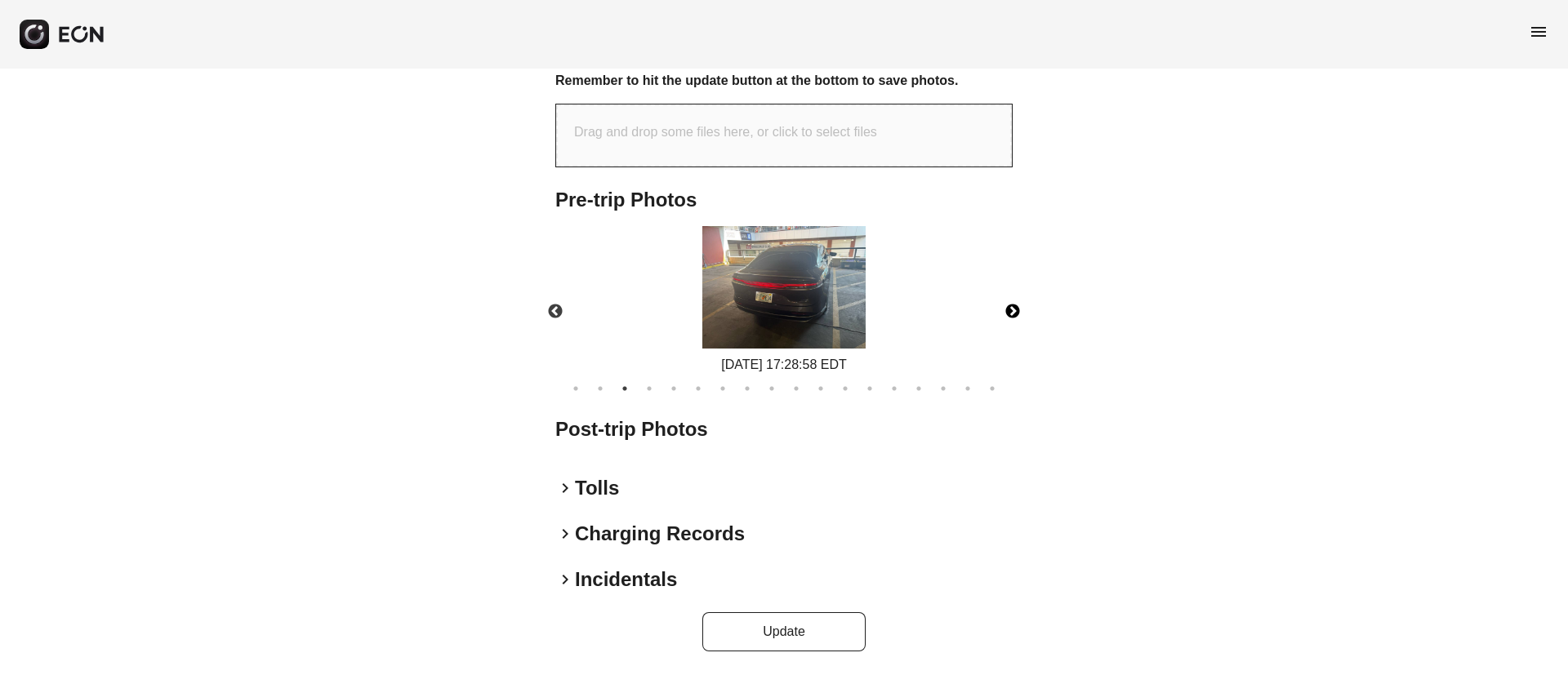
click at [809, 299] on img at bounding box center [784, 286] width 163 height 122
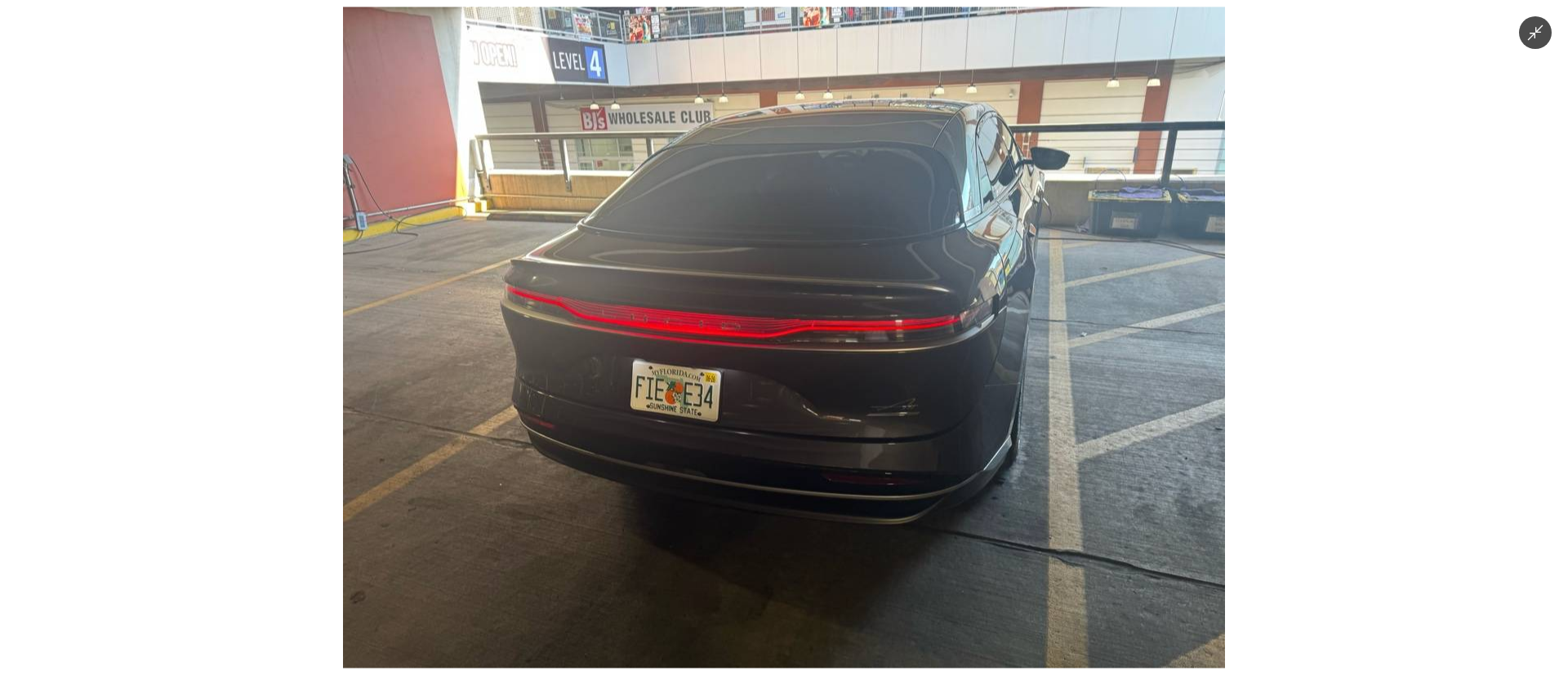
click at [809, 299] on img at bounding box center [784, 338] width 882 height 661
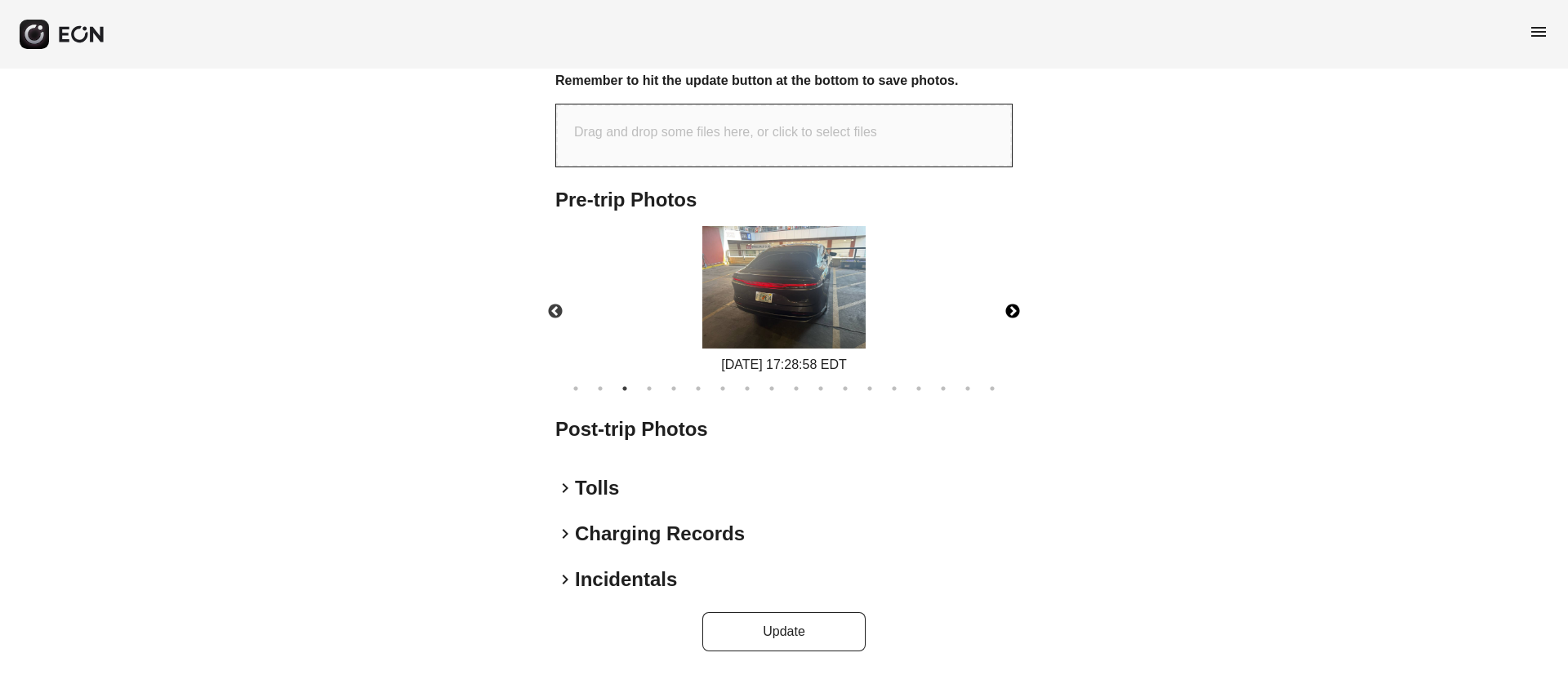
click at [1014, 312] on button "Next" at bounding box center [1012, 311] width 57 height 57
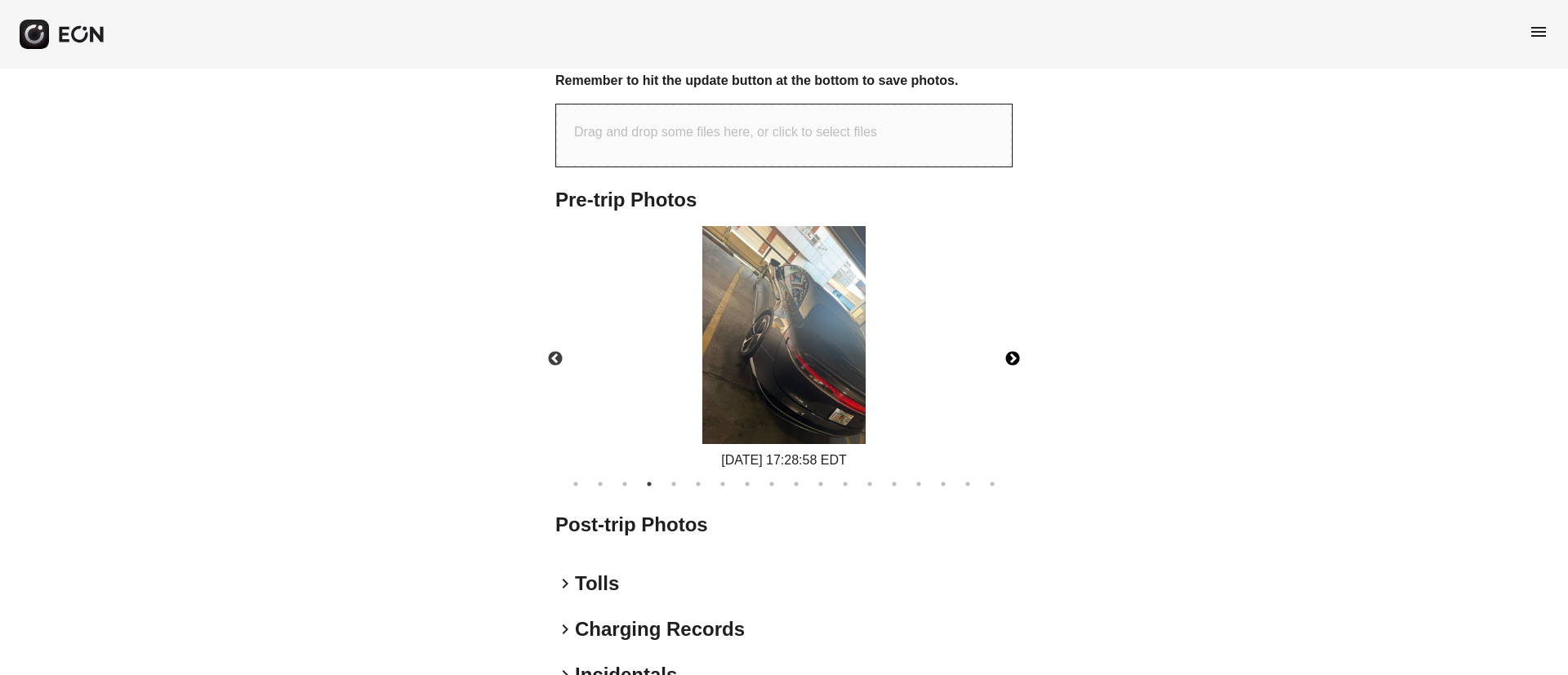
click at [1014, 350] on button "Next" at bounding box center [1012, 358] width 57 height 57
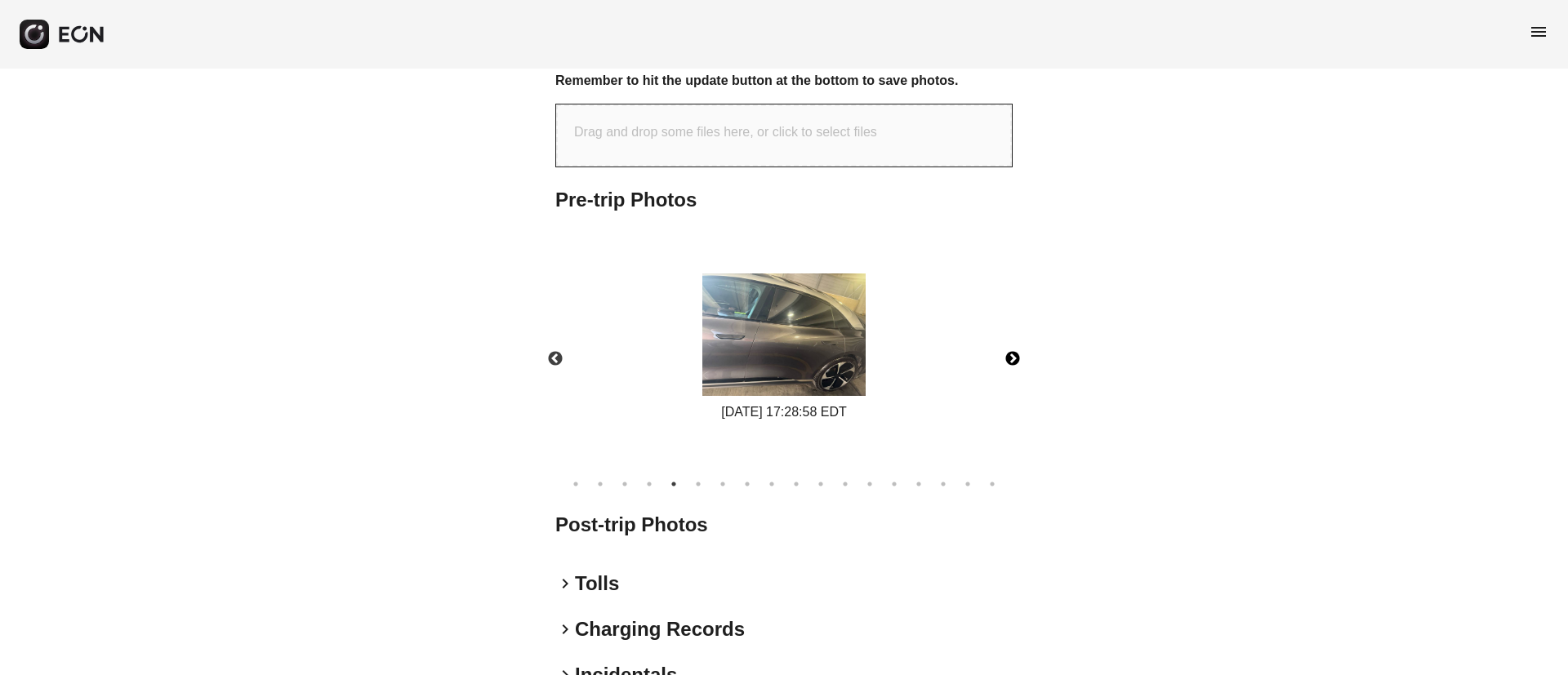
click at [1014, 350] on button "Next" at bounding box center [1012, 358] width 57 height 57
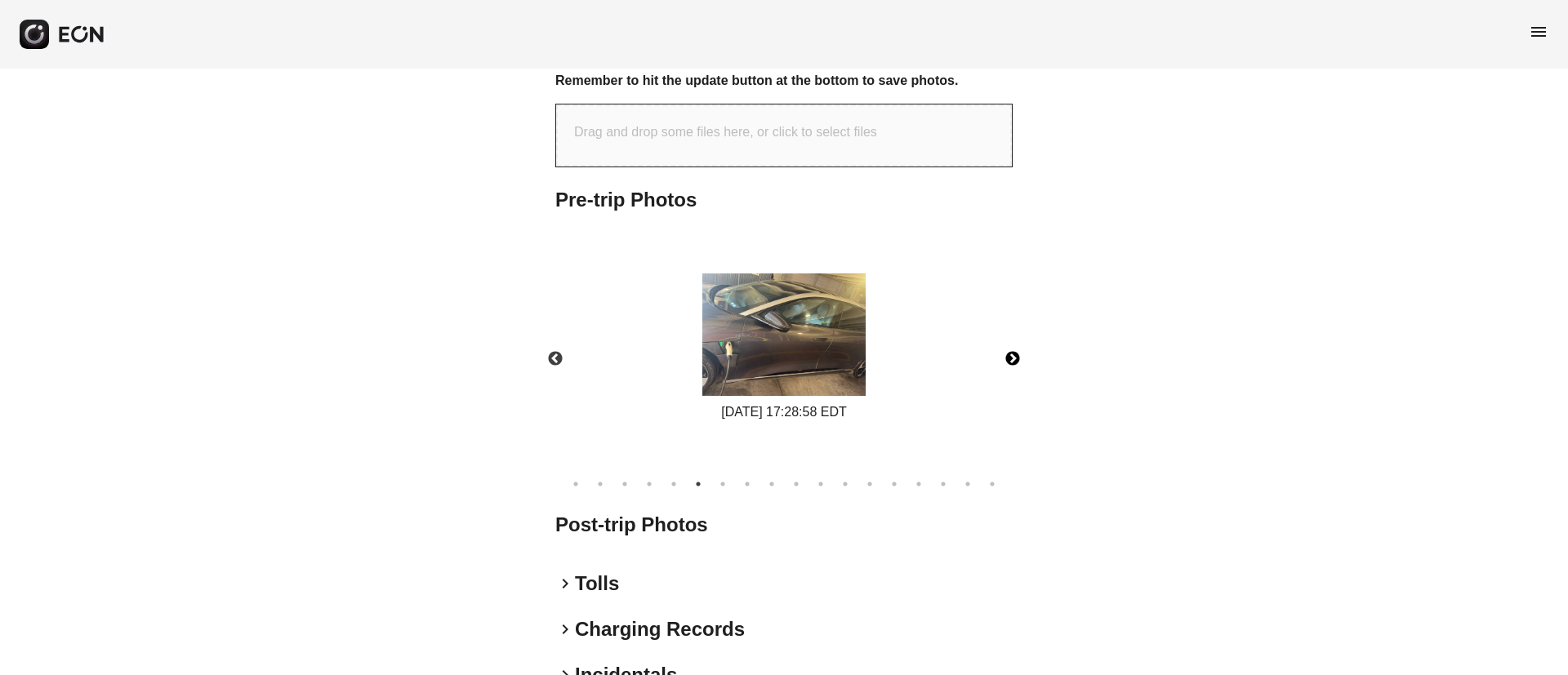
click at [1014, 350] on button "Next" at bounding box center [1012, 358] width 57 height 57
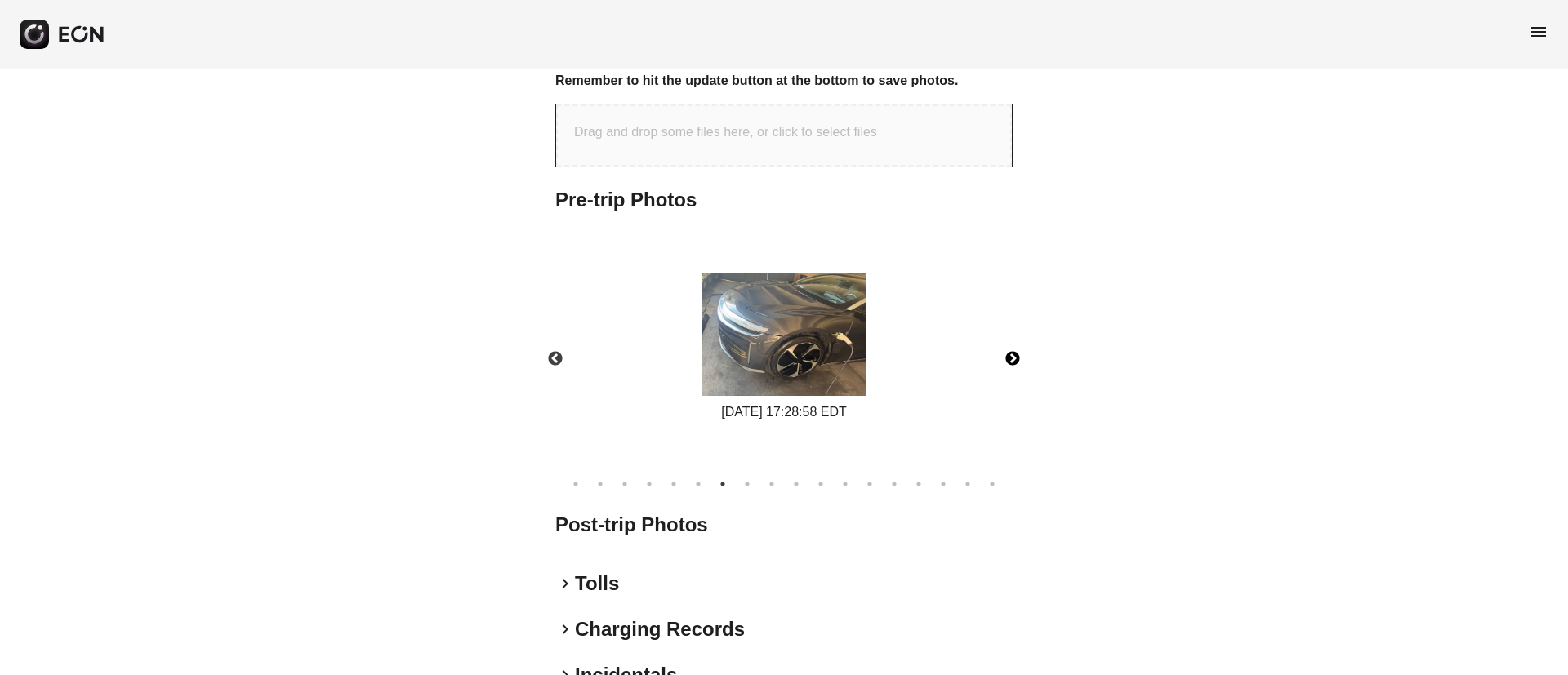
click at [855, 354] on img at bounding box center [784, 334] width 163 height 122
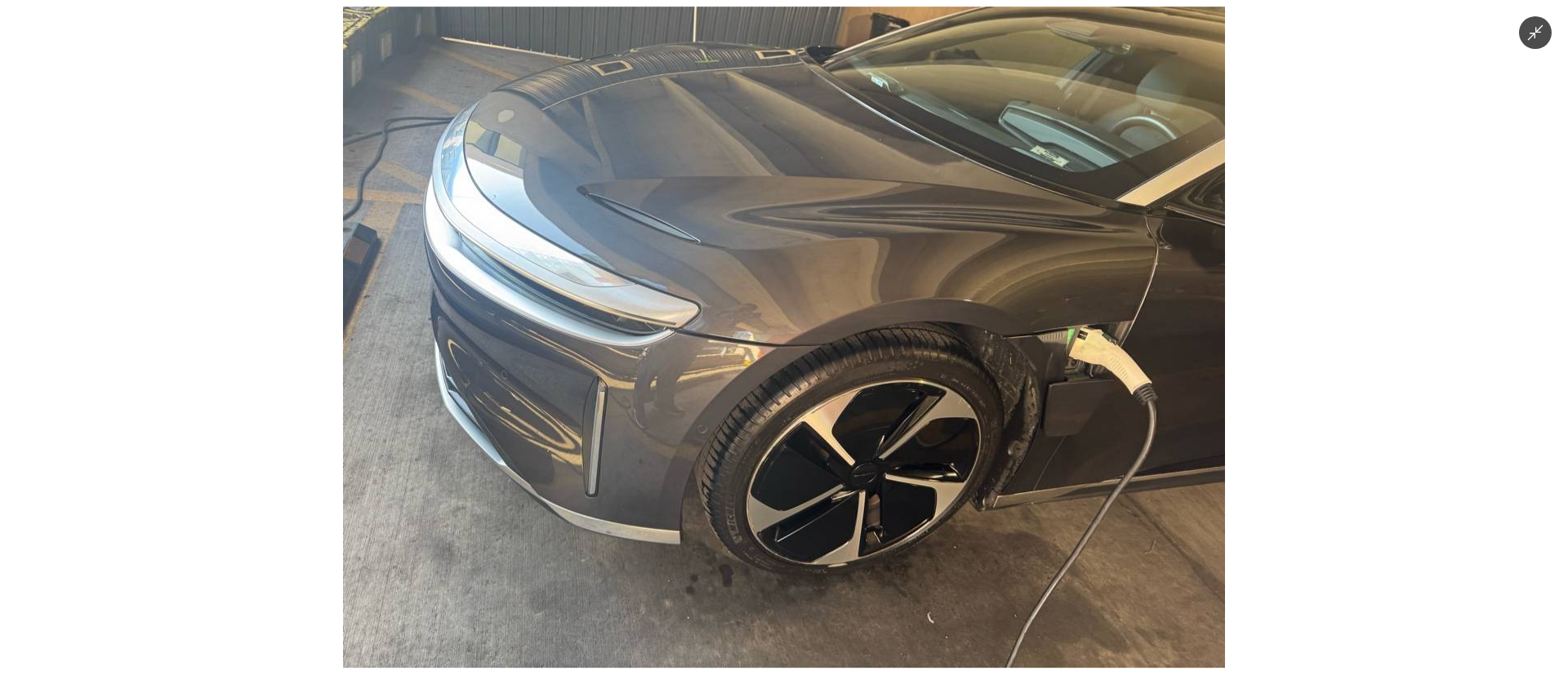
click at [859, 353] on img at bounding box center [784, 337] width 882 height 661
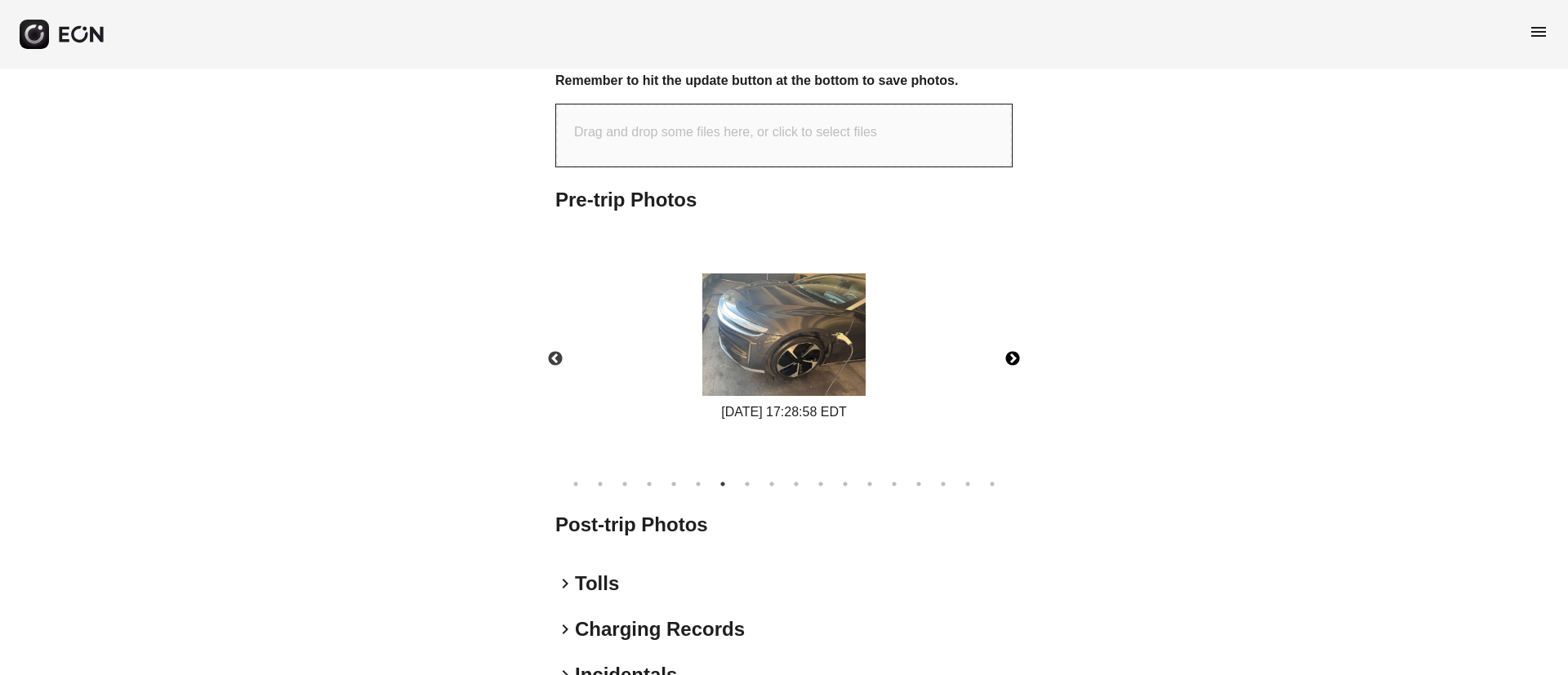
click at [1016, 357] on button "Next" at bounding box center [1012, 358] width 57 height 57
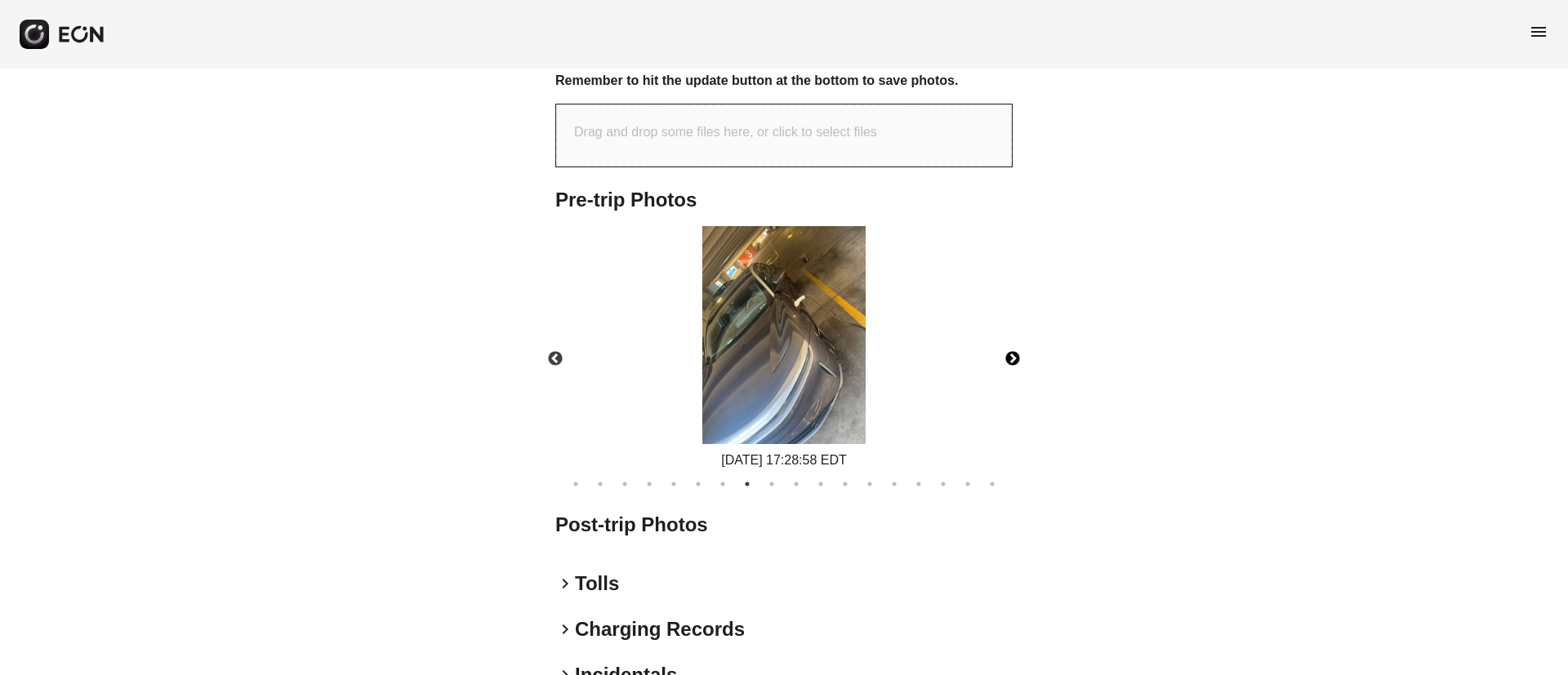
click at [1016, 357] on button "Next" at bounding box center [1012, 358] width 57 height 57
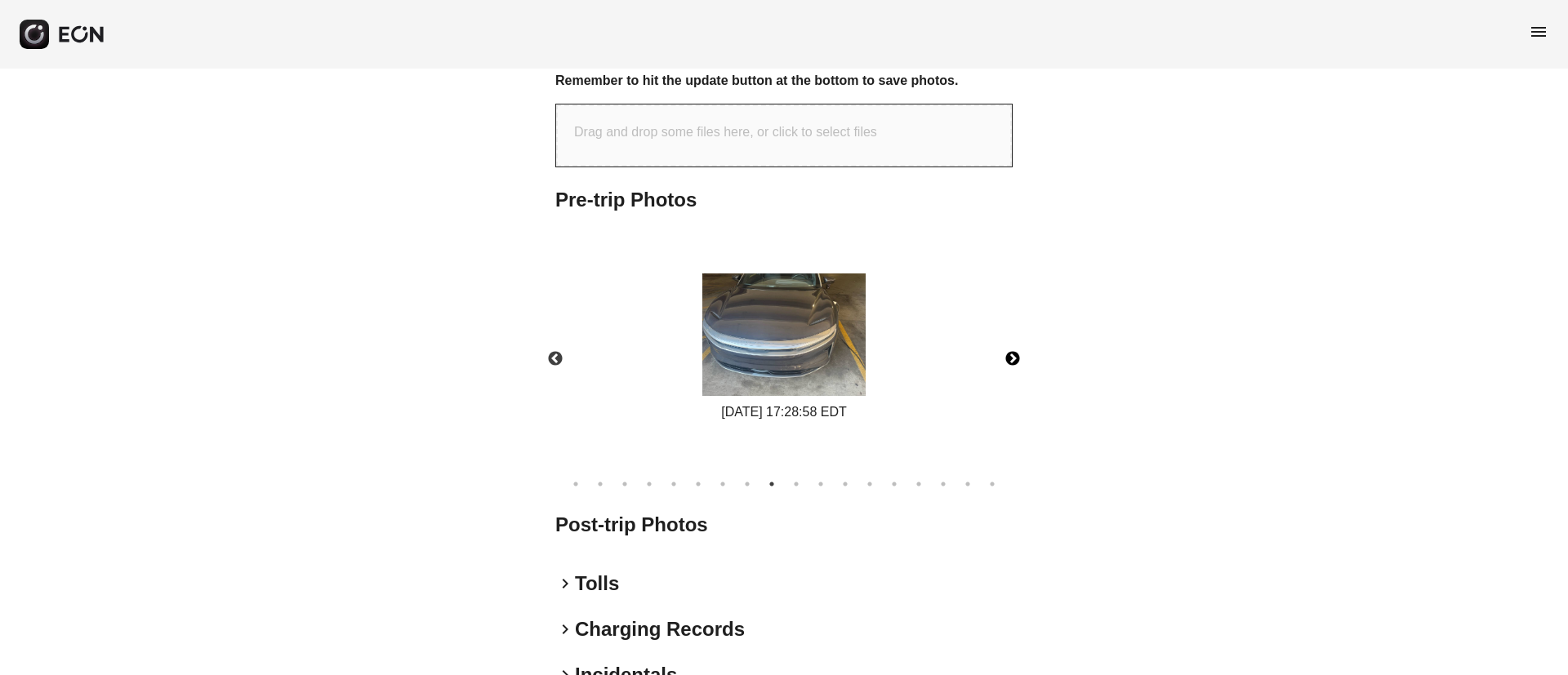
click at [1016, 357] on button "Next" at bounding box center [1012, 358] width 57 height 57
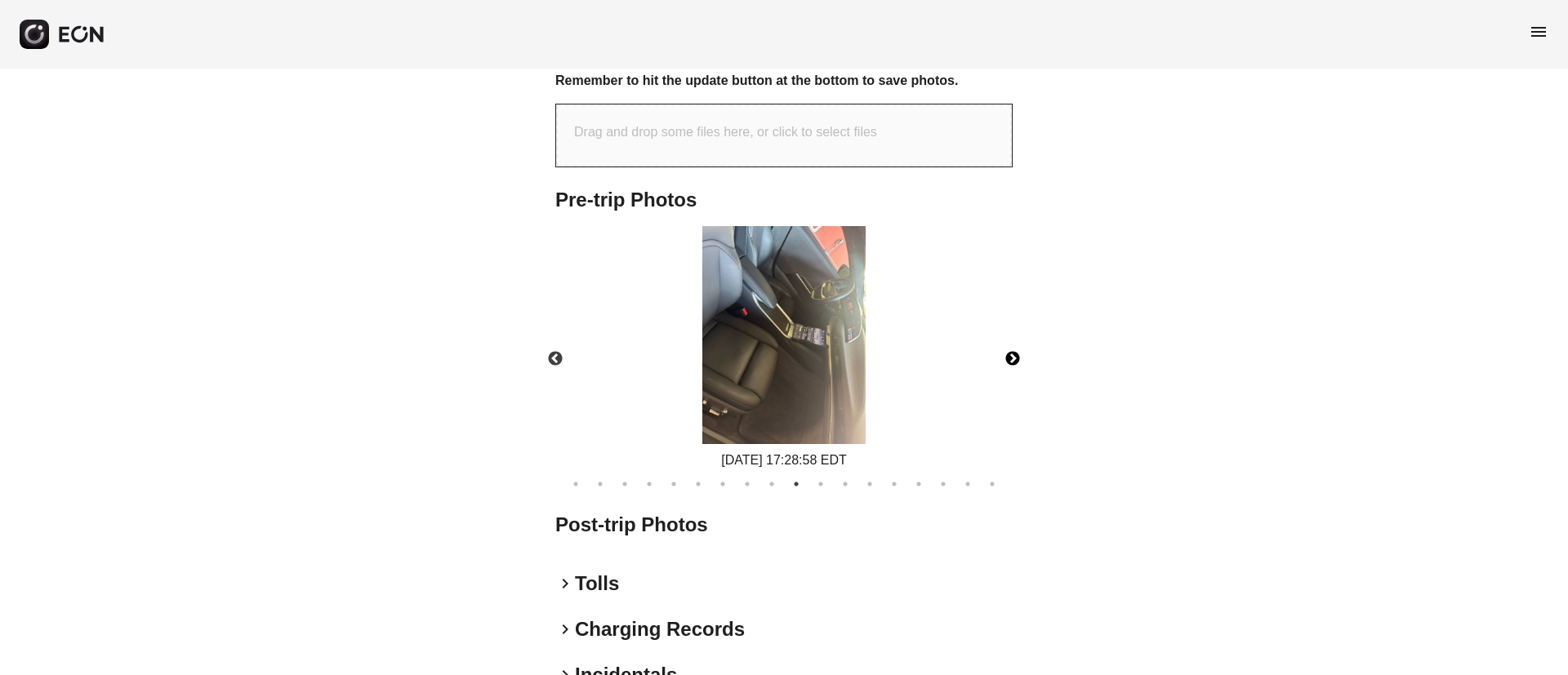
click at [833, 359] on img at bounding box center [784, 334] width 163 height 218
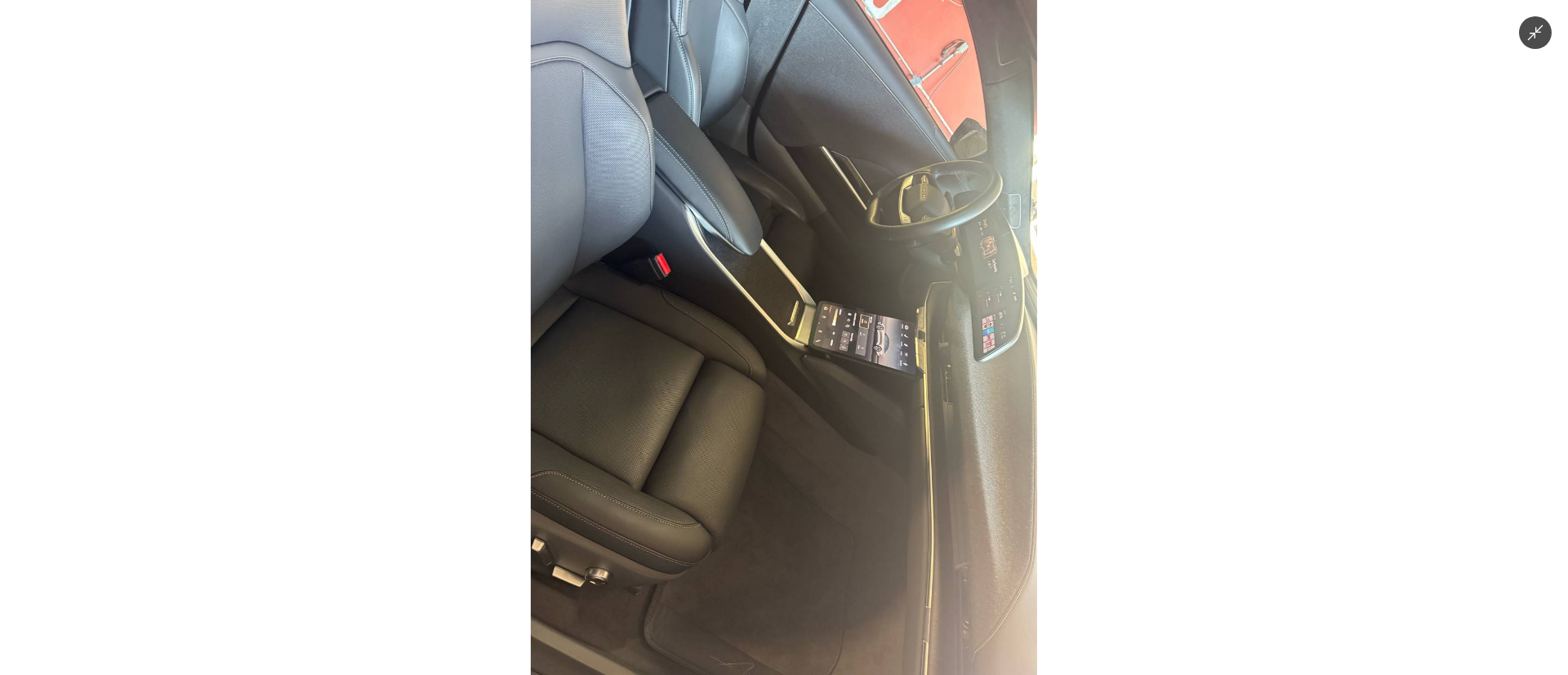
click at [839, 356] on img at bounding box center [783, 337] width 506 height 675
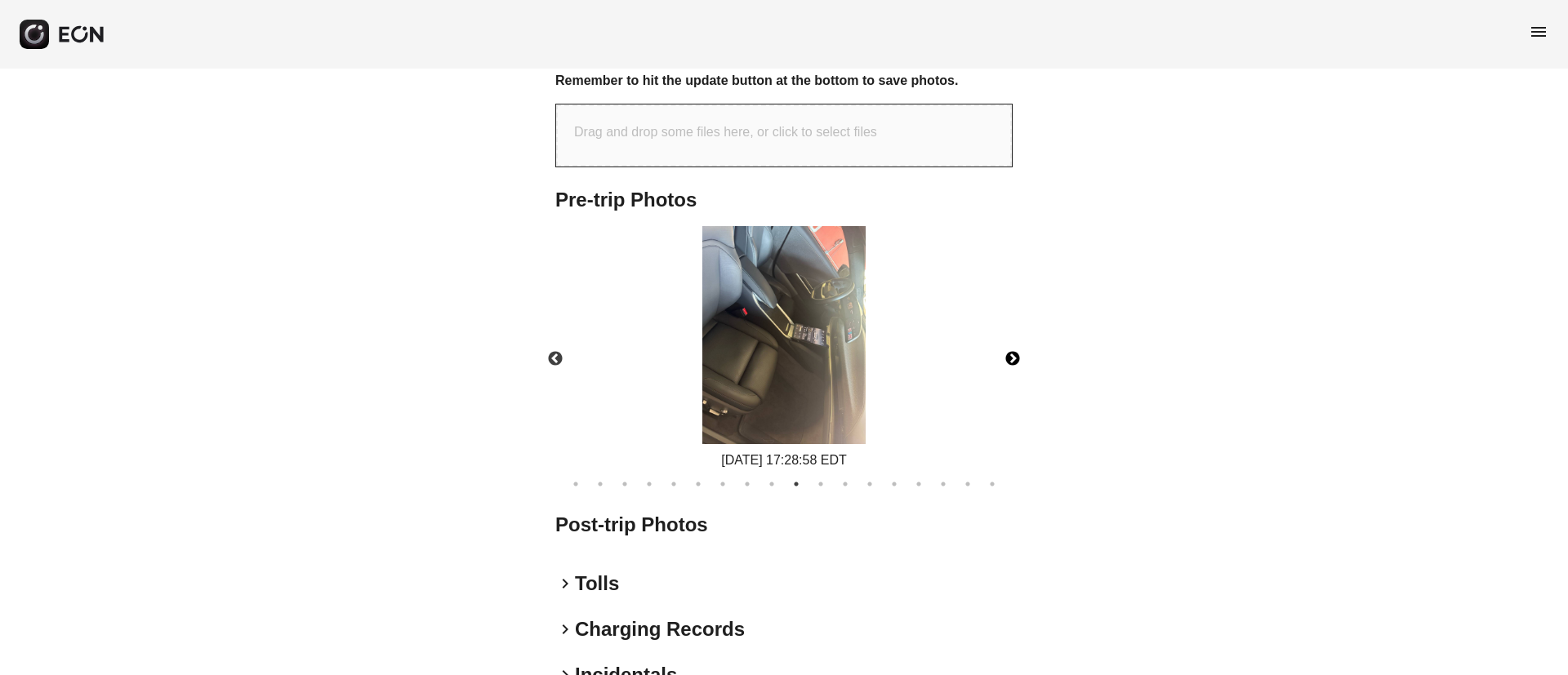
click at [1019, 357] on button "Next" at bounding box center [1012, 358] width 57 height 57
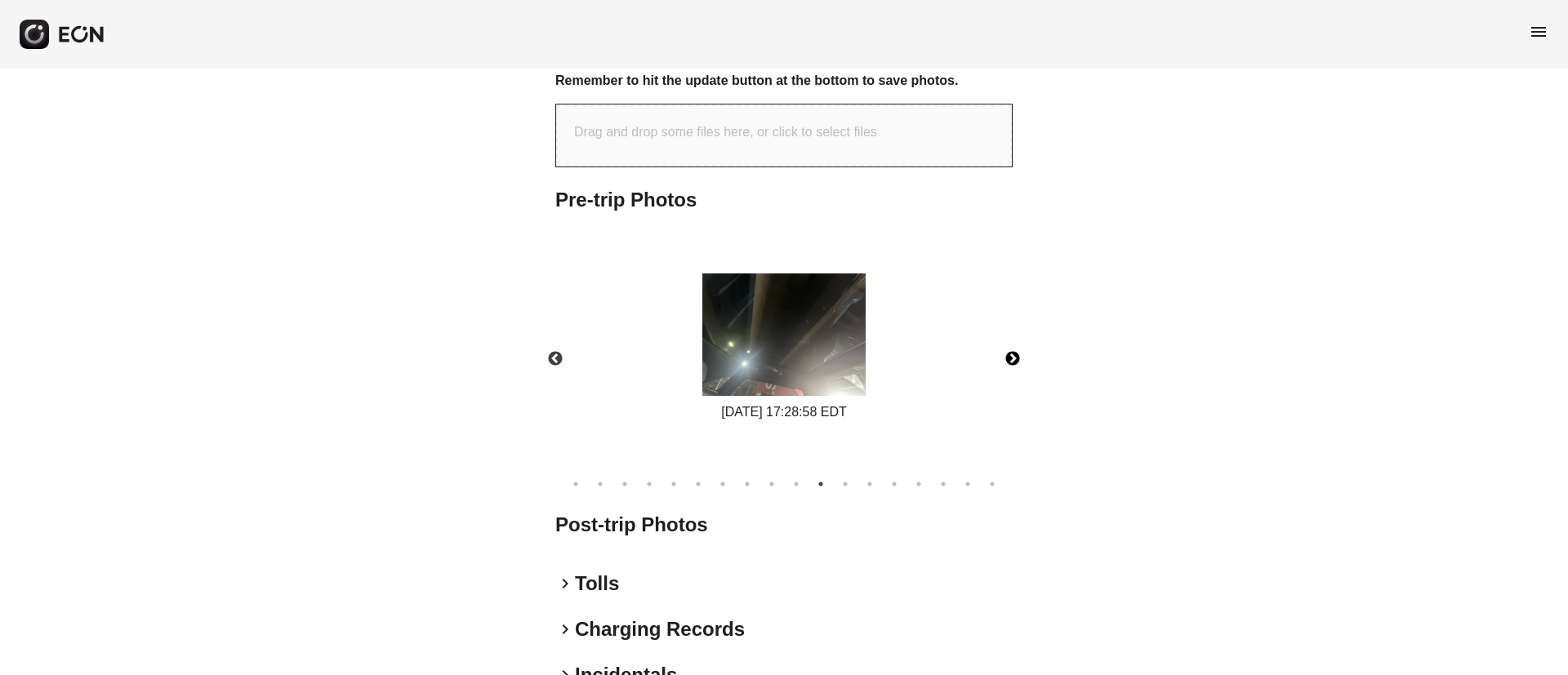
click at [806, 361] on img at bounding box center [784, 334] width 163 height 122
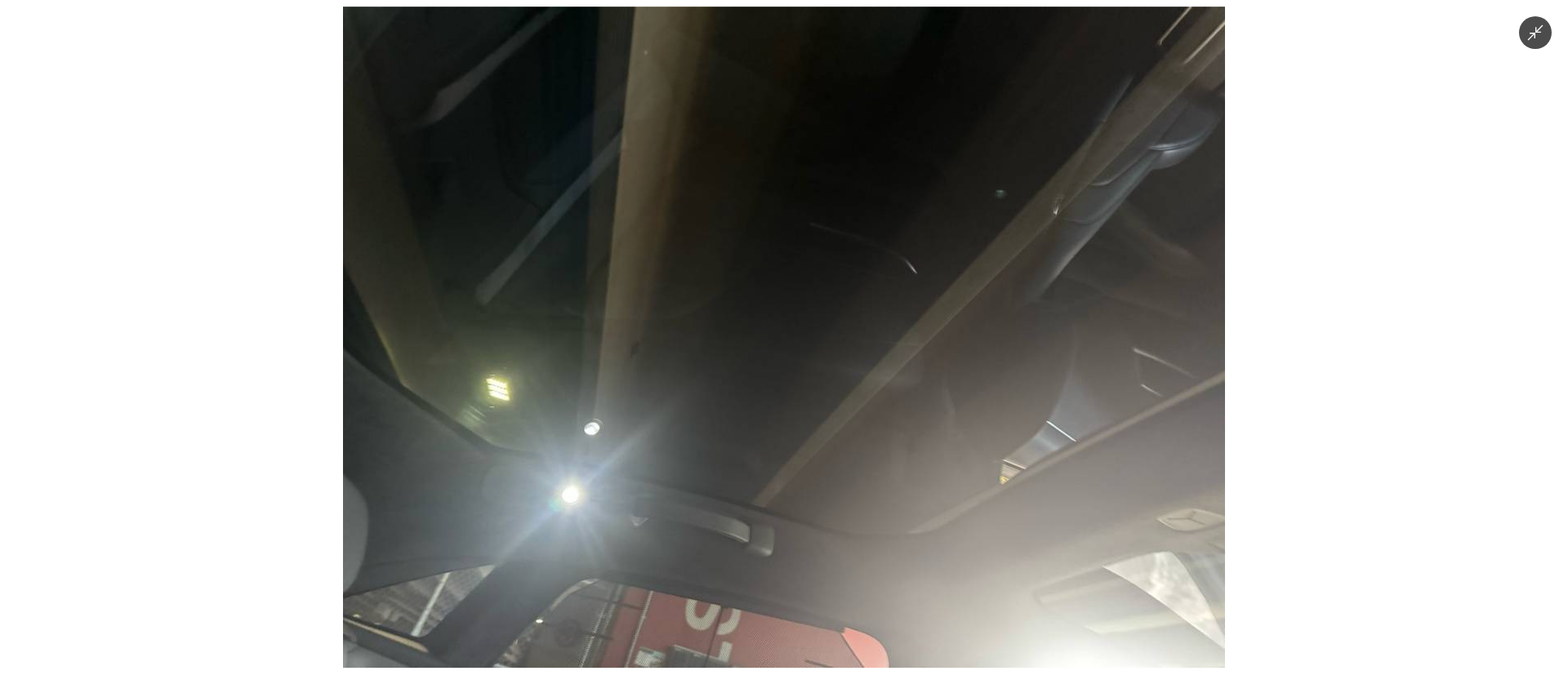
click at [806, 361] on img at bounding box center [784, 337] width 882 height 661
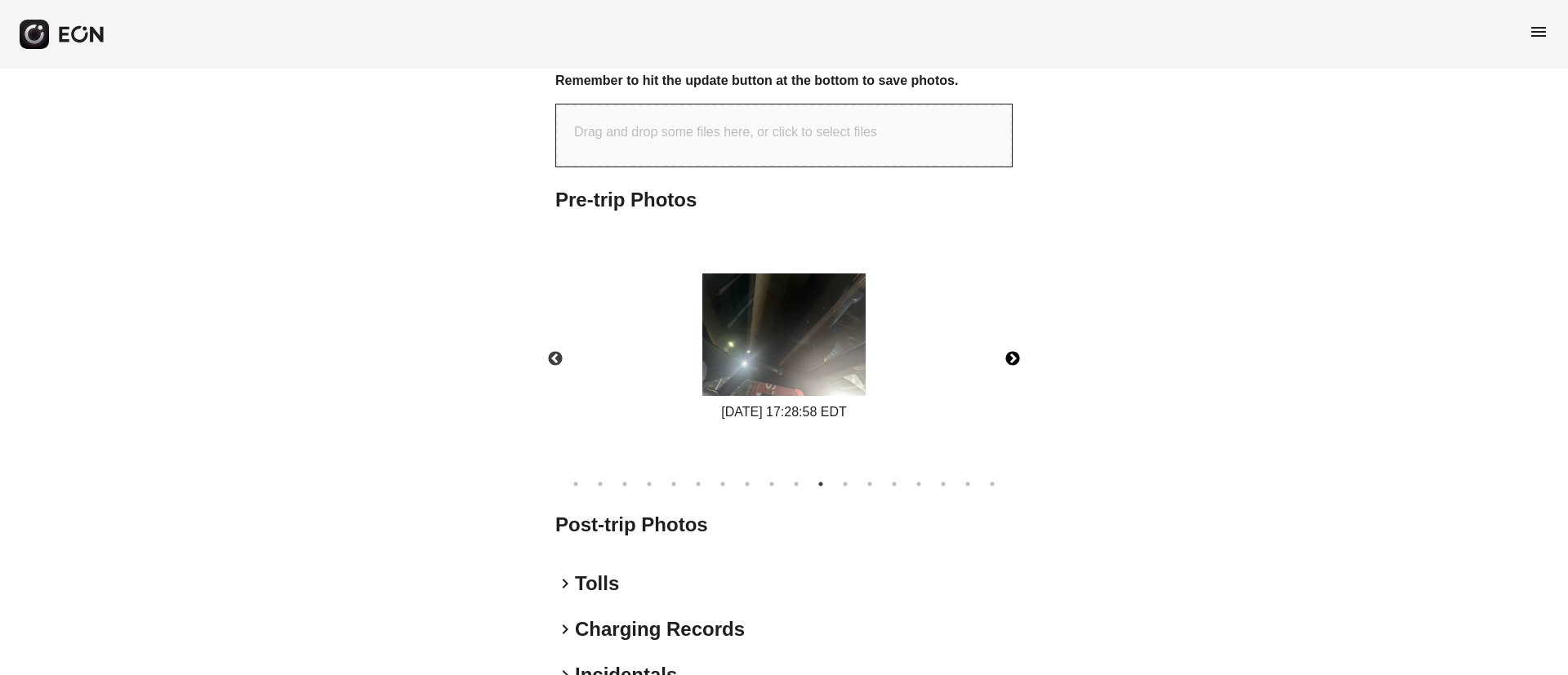
click at [1006, 361] on button "Next" at bounding box center [1012, 358] width 57 height 57
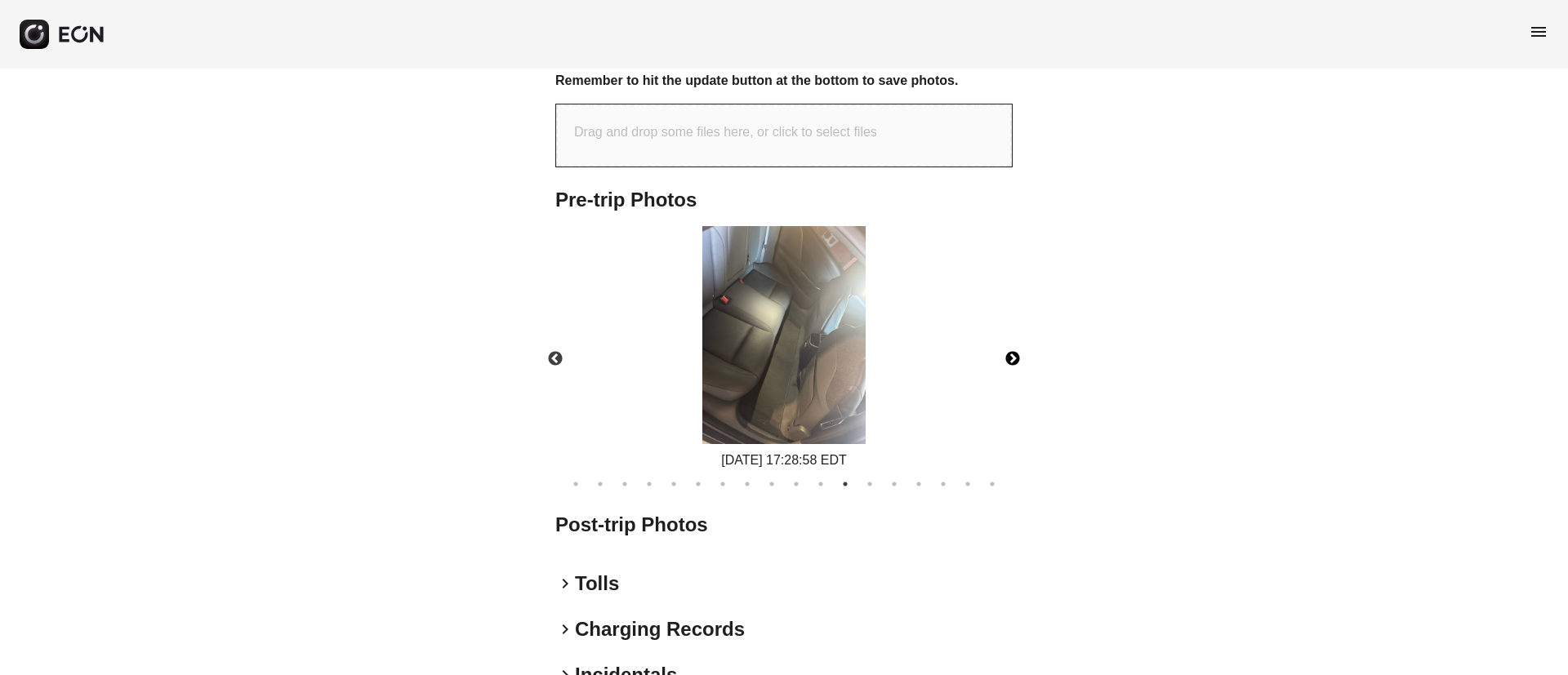
click at [1032, 354] on button "Next" at bounding box center [1012, 358] width 57 height 57
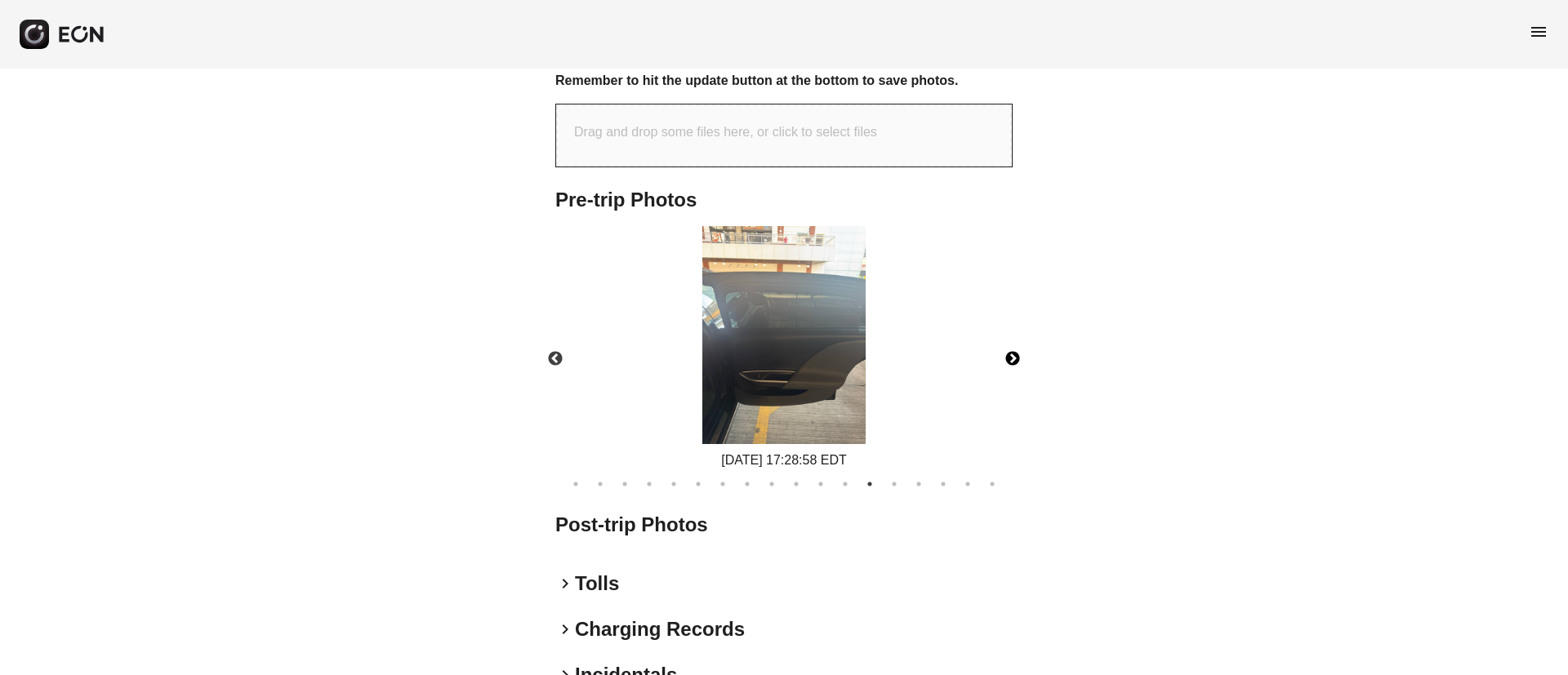
click at [1009, 357] on button "Next" at bounding box center [1012, 358] width 57 height 57
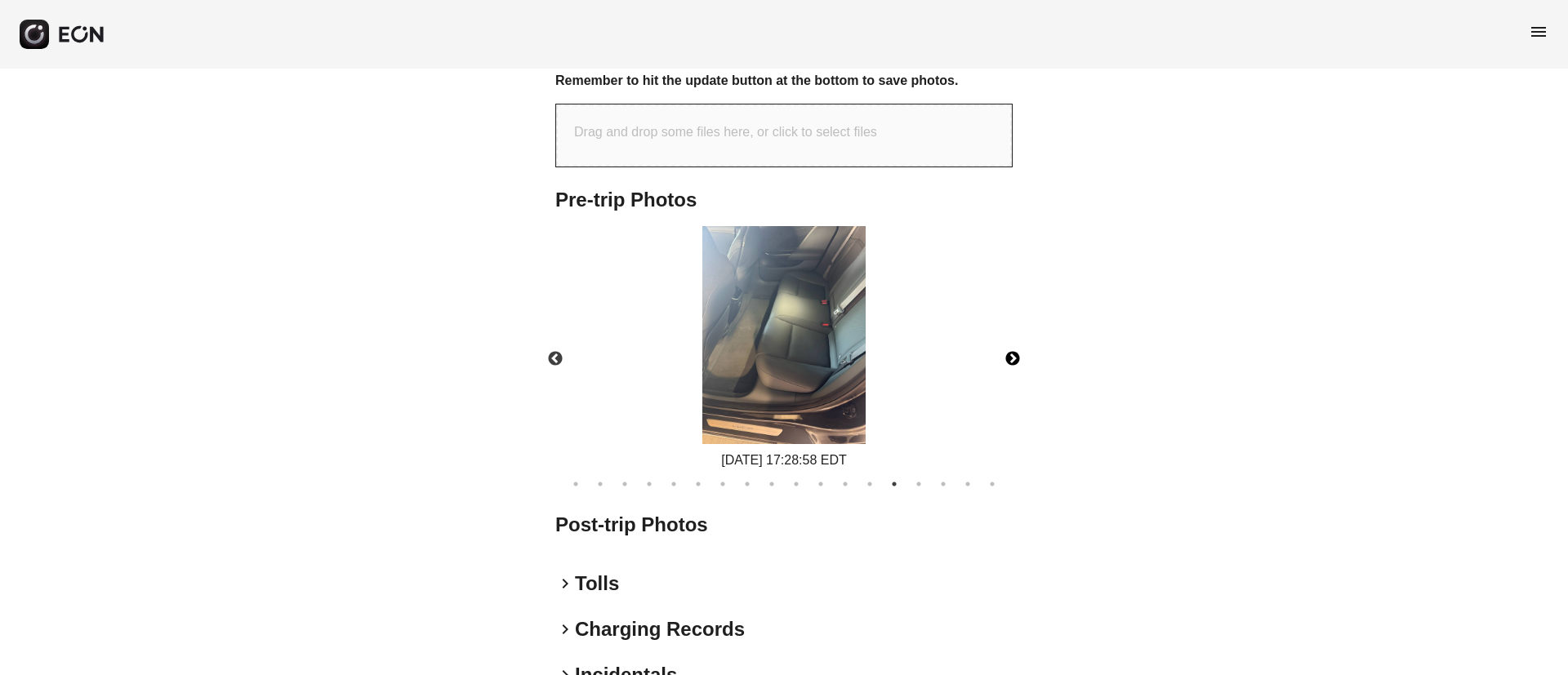
click at [1009, 357] on button "Next" at bounding box center [1012, 358] width 57 height 57
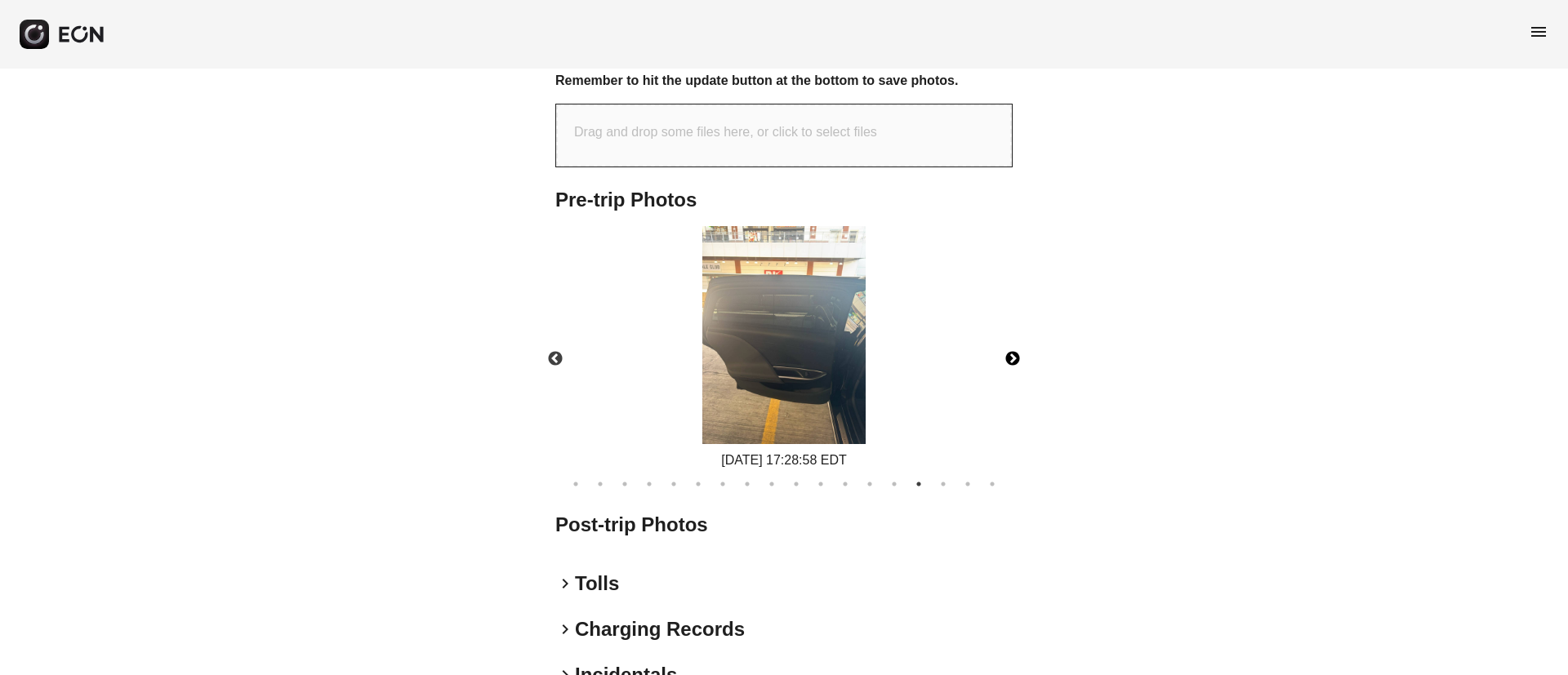
click at [1009, 357] on button "Next" at bounding box center [1012, 358] width 57 height 57
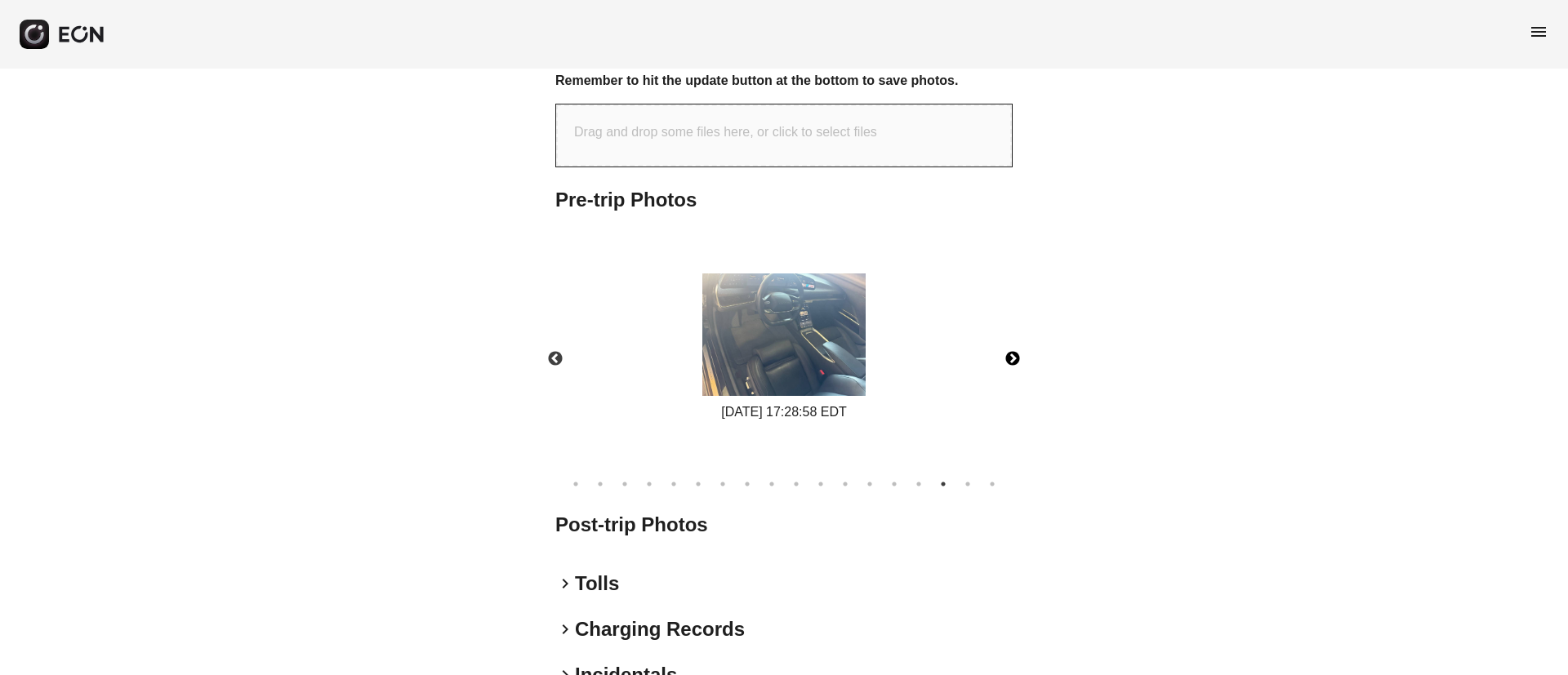
click at [772, 349] on img at bounding box center [784, 334] width 163 height 122
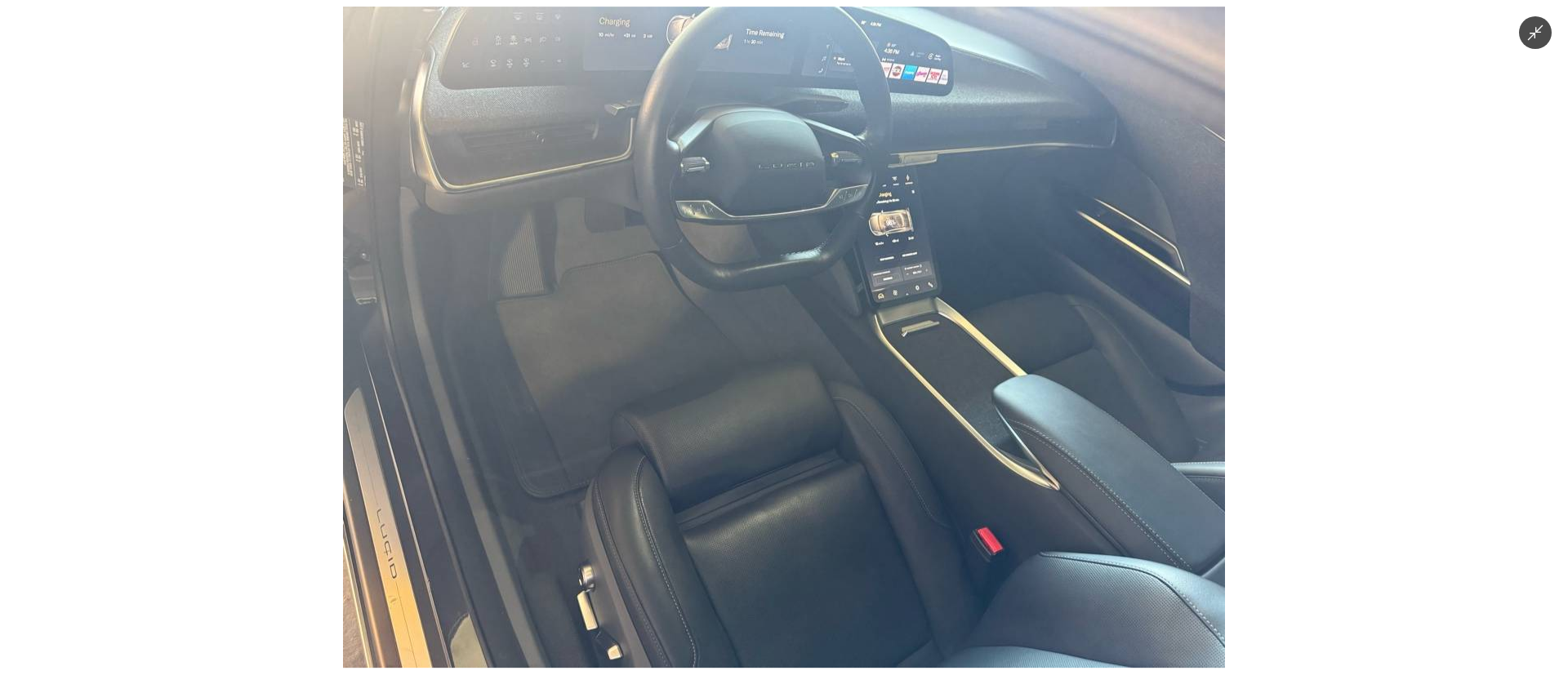
click at [810, 342] on img at bounding box center [784, 337] width 882 height 661
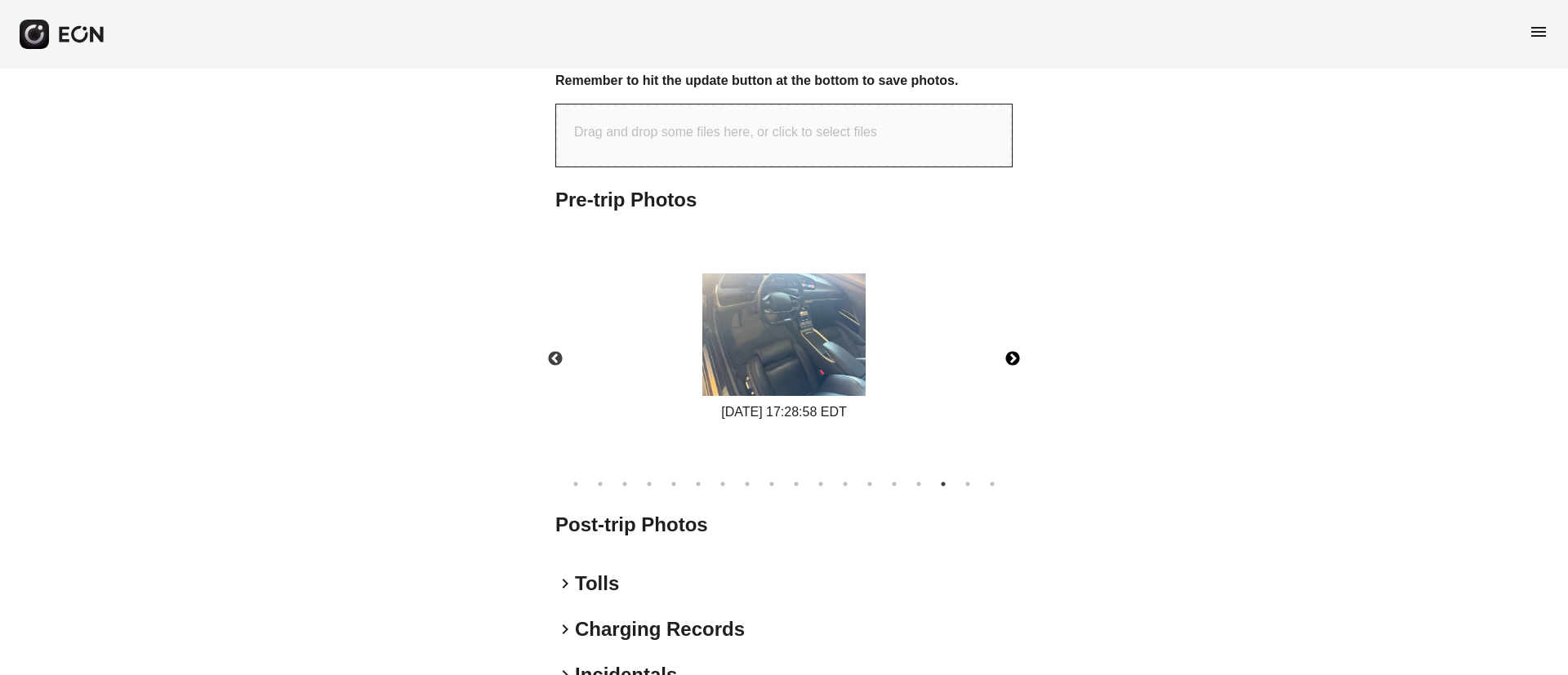
click at [1011, 352] on button "Next" at bounding box center [1012, 358] width 57 height 57
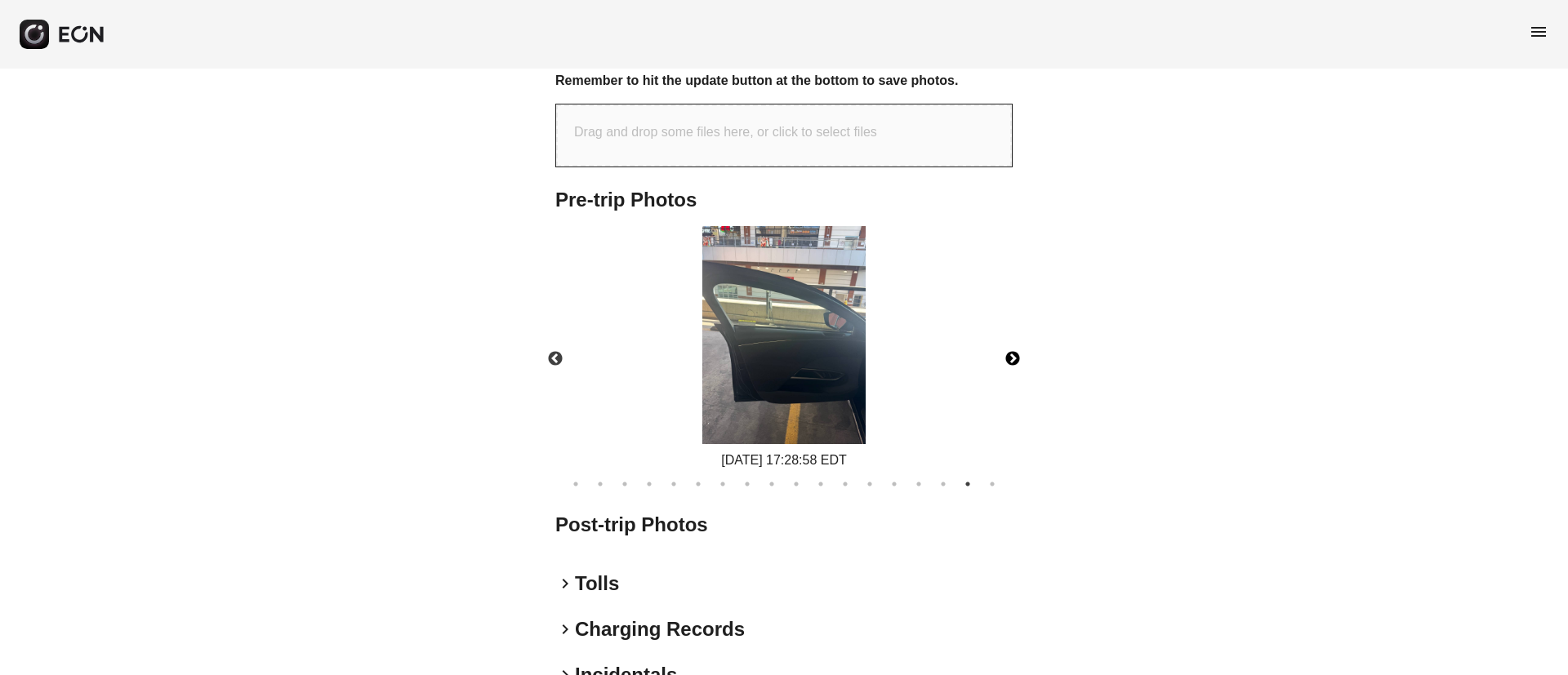
click at [1014, 364] on button "Next" at bounding box center [1012, 358] width 57 height 57
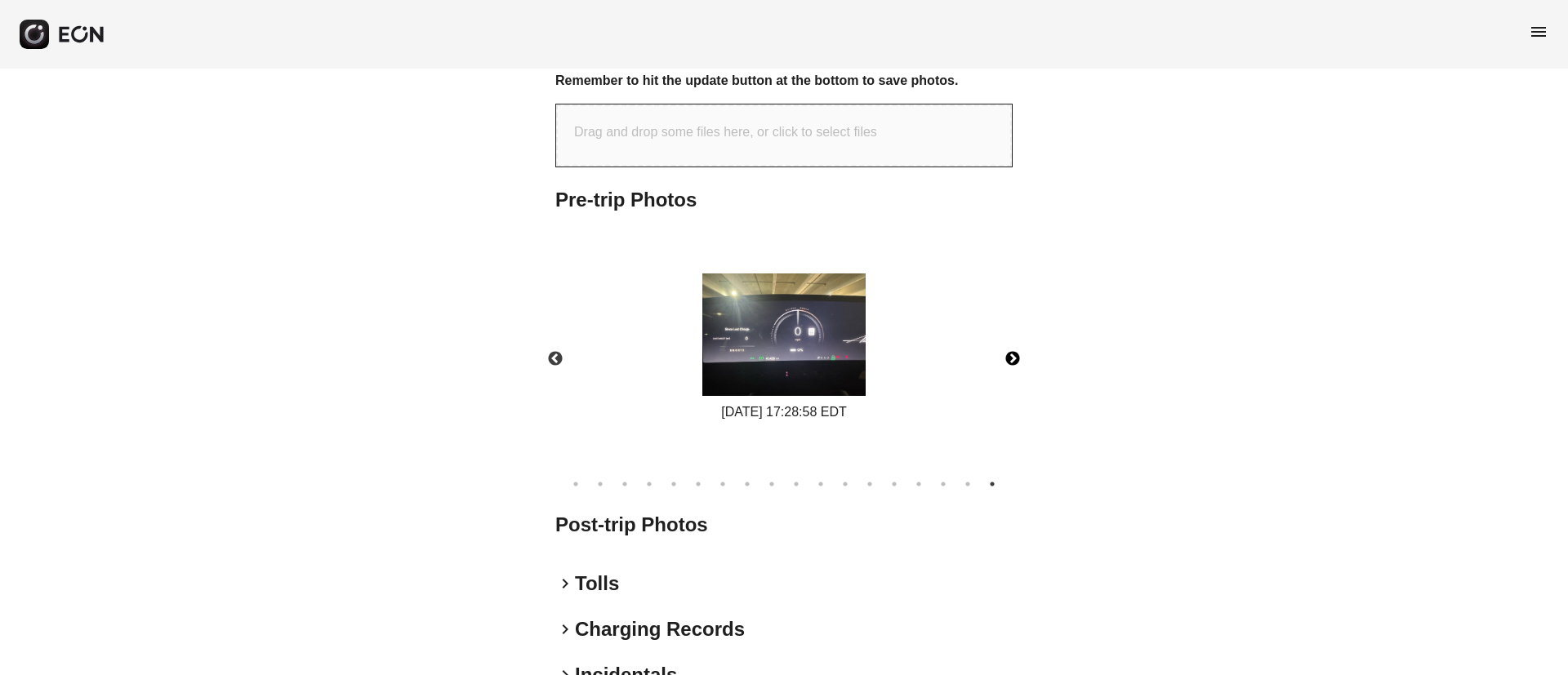
click at [835, 365] on img at bounding box center [784, 334] width 163 height 122
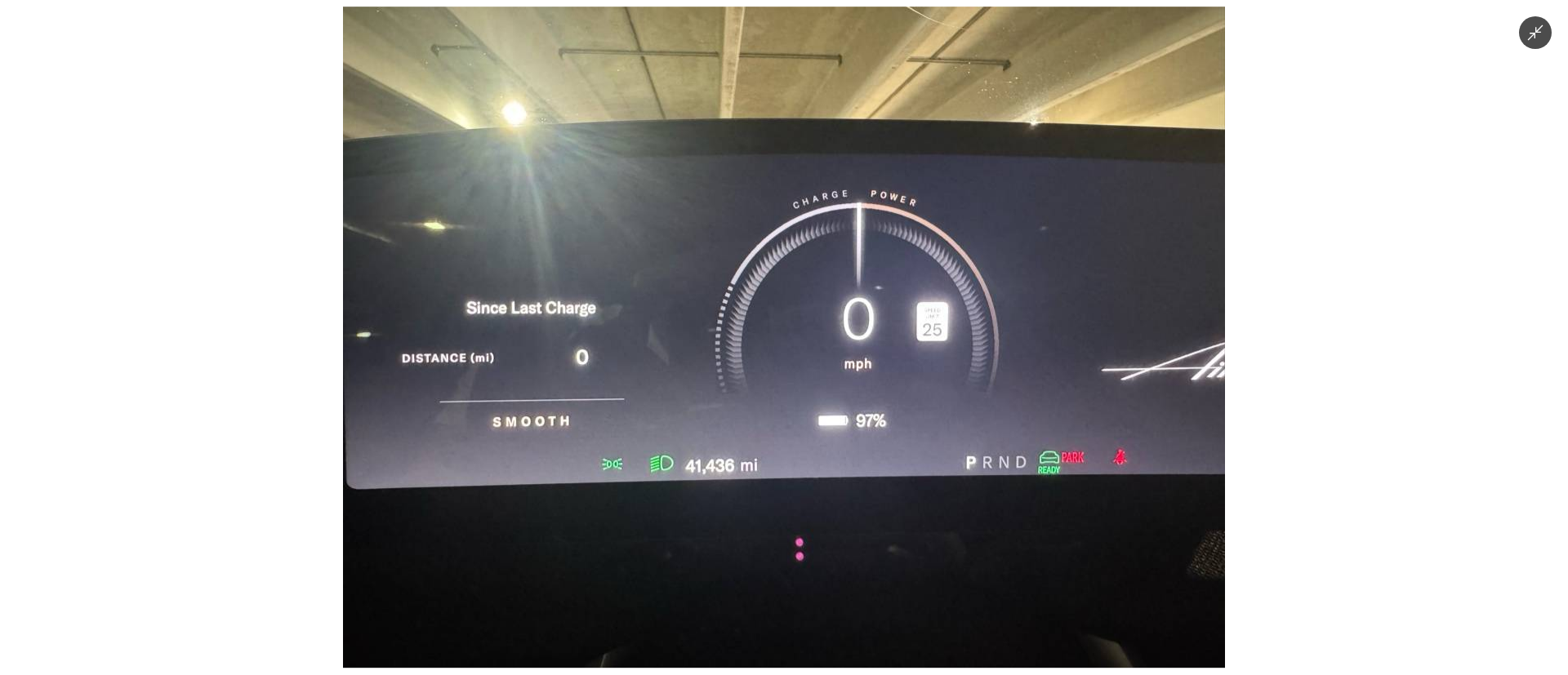
click at [846, 356] on img at bounding box center [784, 337] width 882 height 661
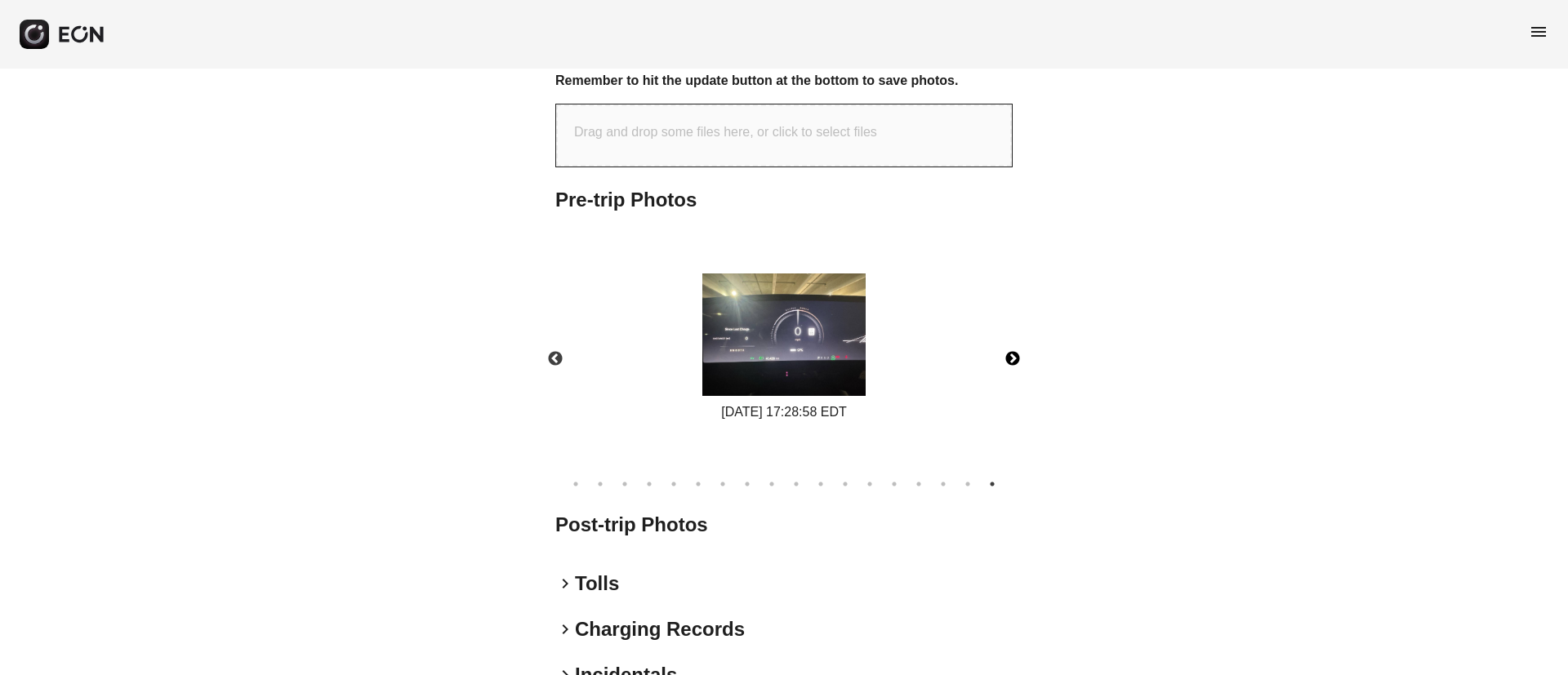
click at [1016, 361] on button "Next" at bounding box center [1012, 358] width 57 height 57
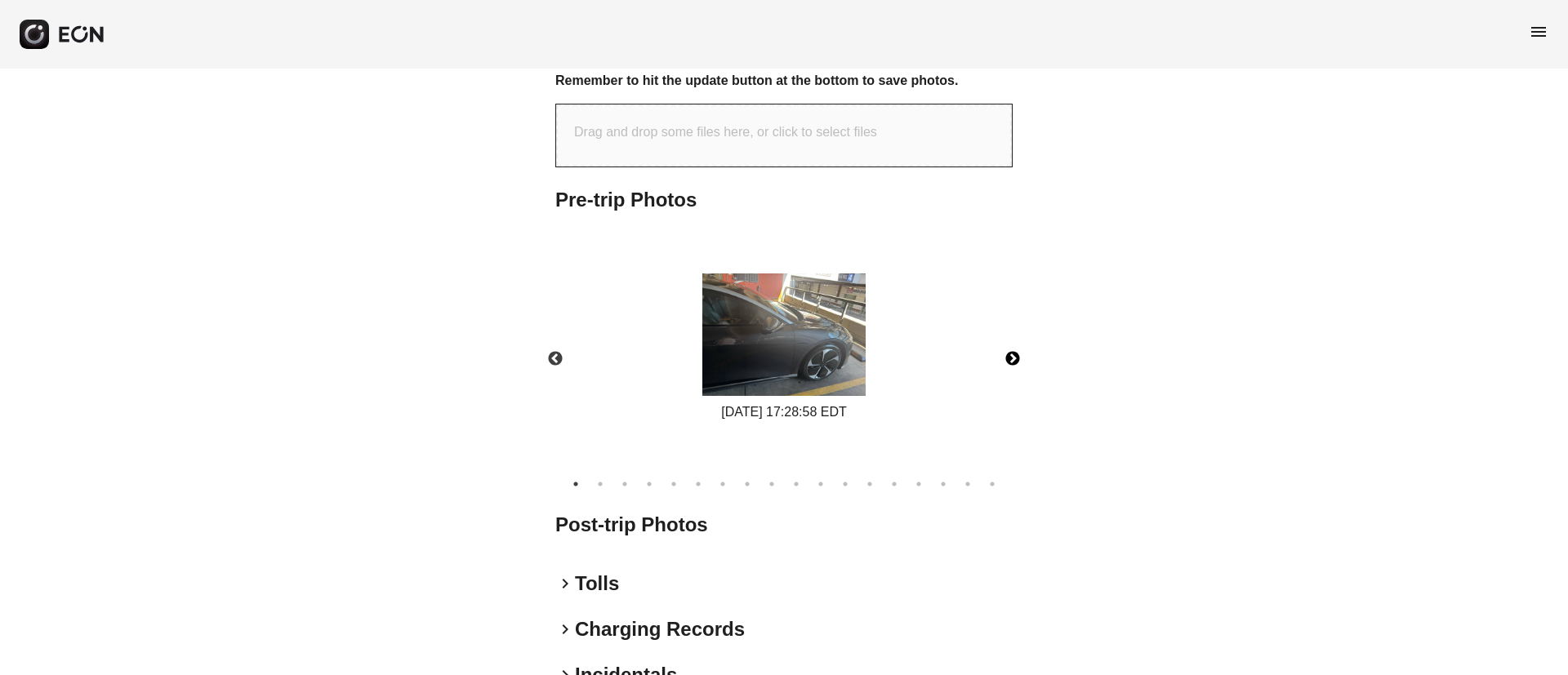
click at [797, 373] on img at bounding box center [784, 334] width 163 height 122
click at [837, 299] on img at bounding box center [784, 334] width 163 height 122
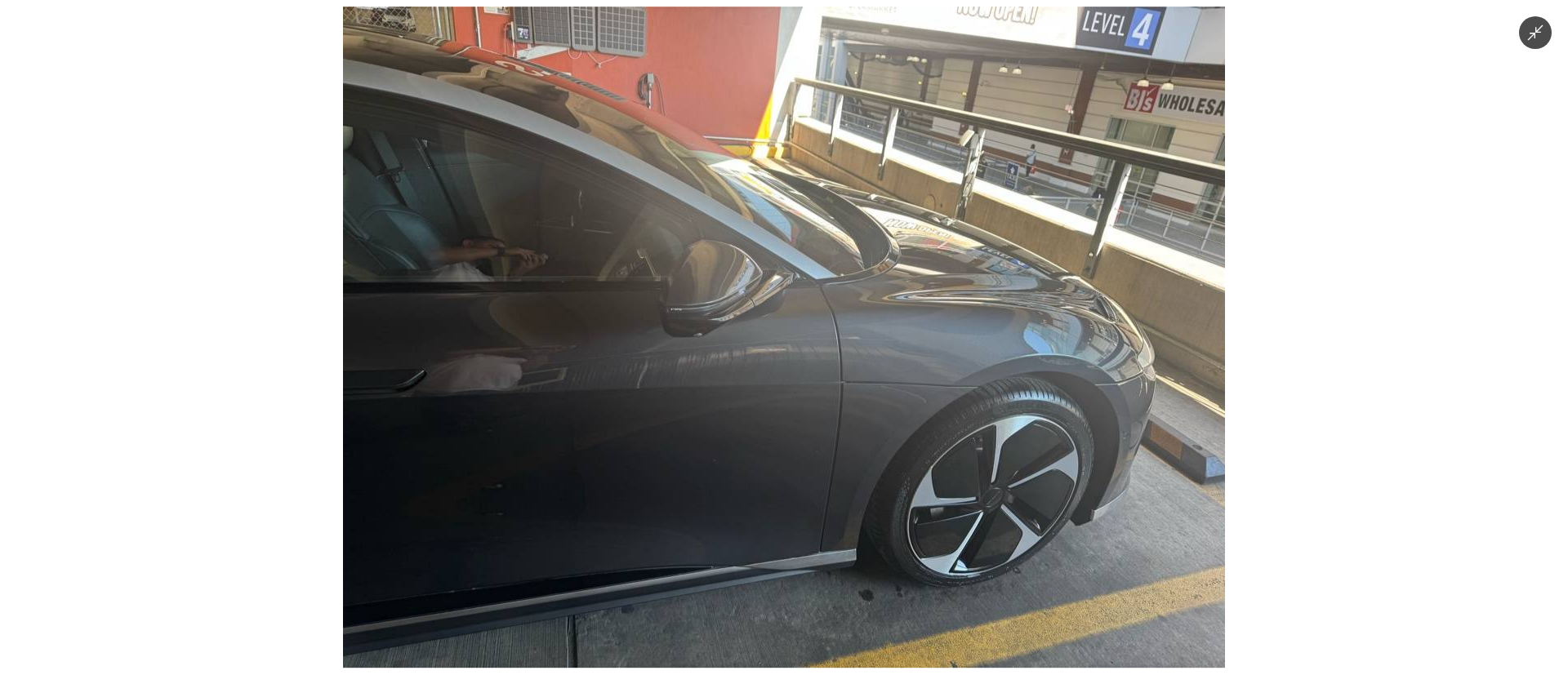
click at [837, 299] on img at bounding box center [784, 337] width 882 height 661
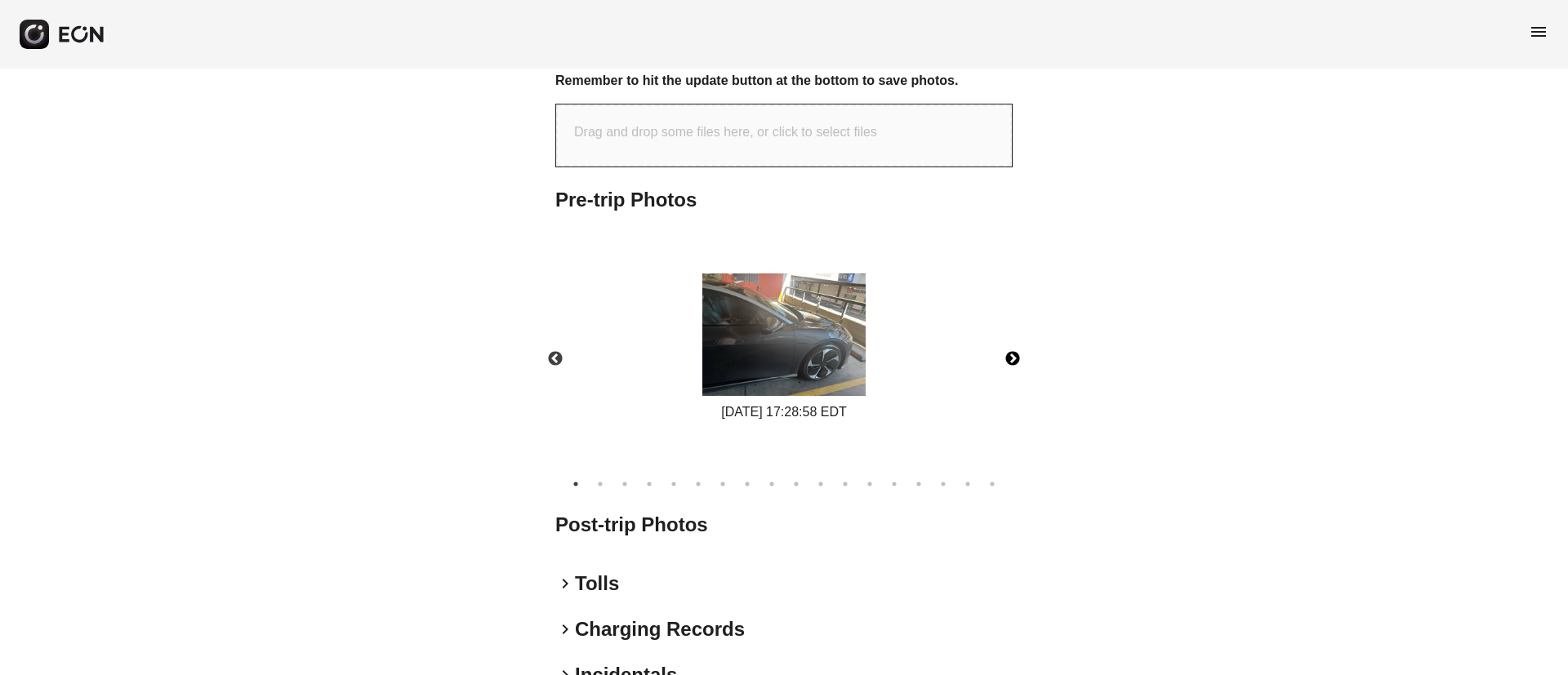
click at [1008, 354] on button "Next" at bounding box center [1012, 358] width 57 height 57
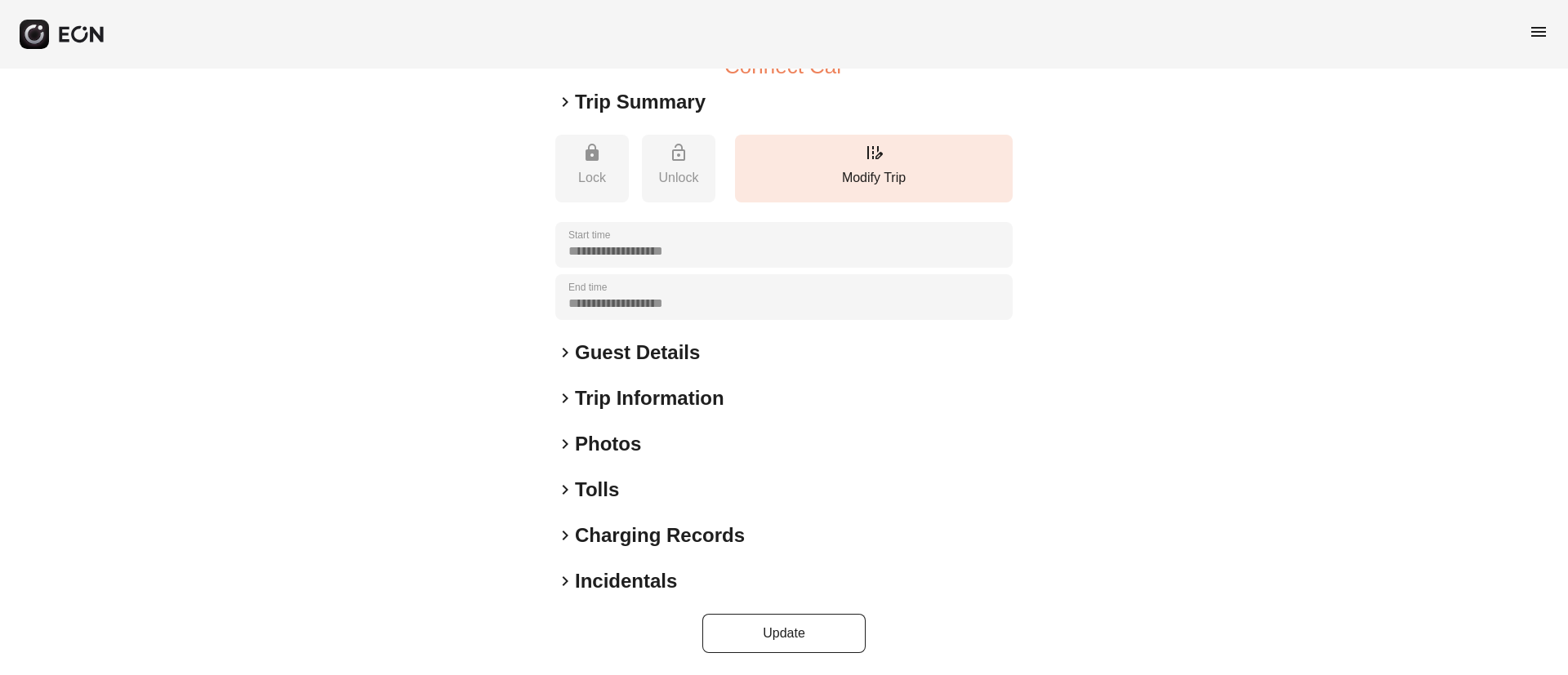
scroll to position [202, 0]
click at [700, 441] on div "keyboard_arrow_right Photos" at bounding box center [784, 442] width 457 height 26
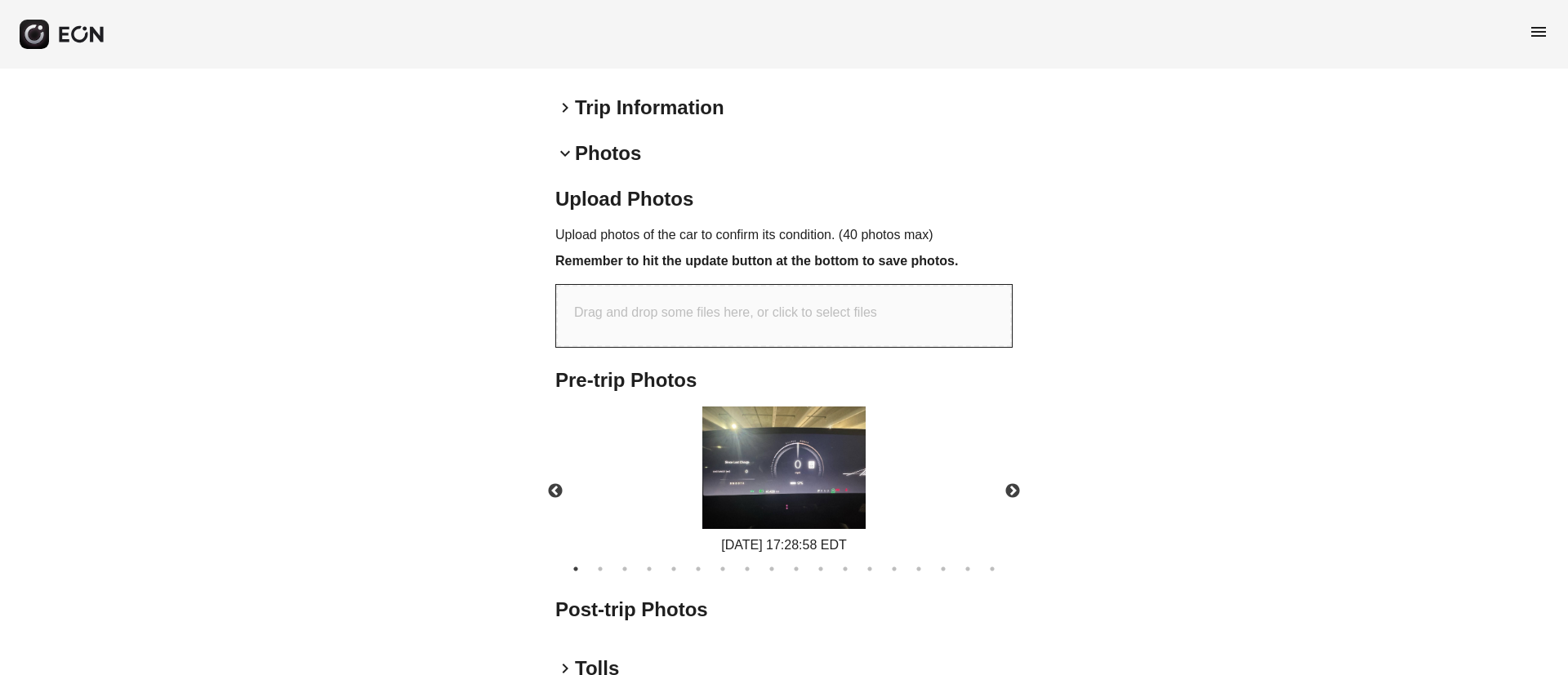
scroll to position [568, 0]
